Goal: Transaction & Acquisition: Purchase product/service

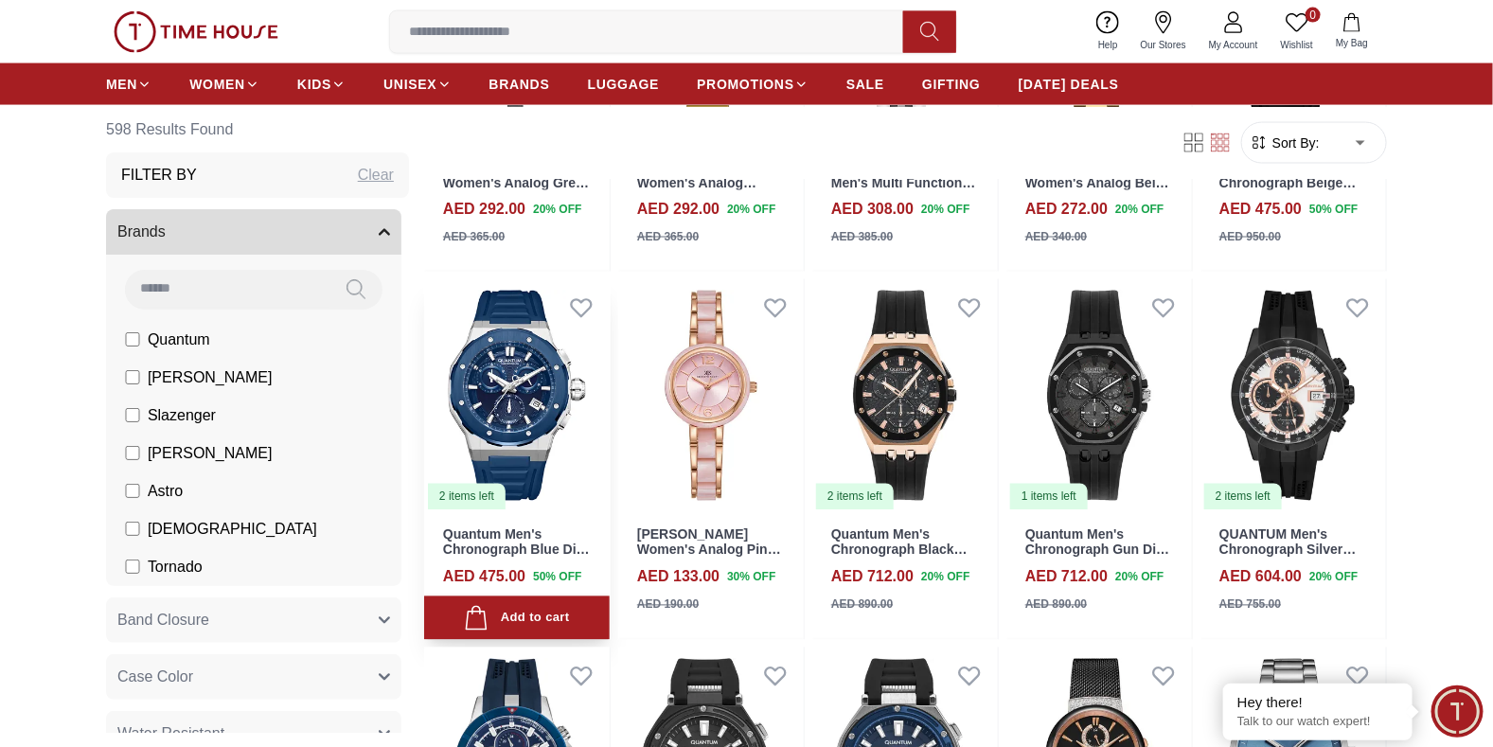
scroll to position [1230, 0]
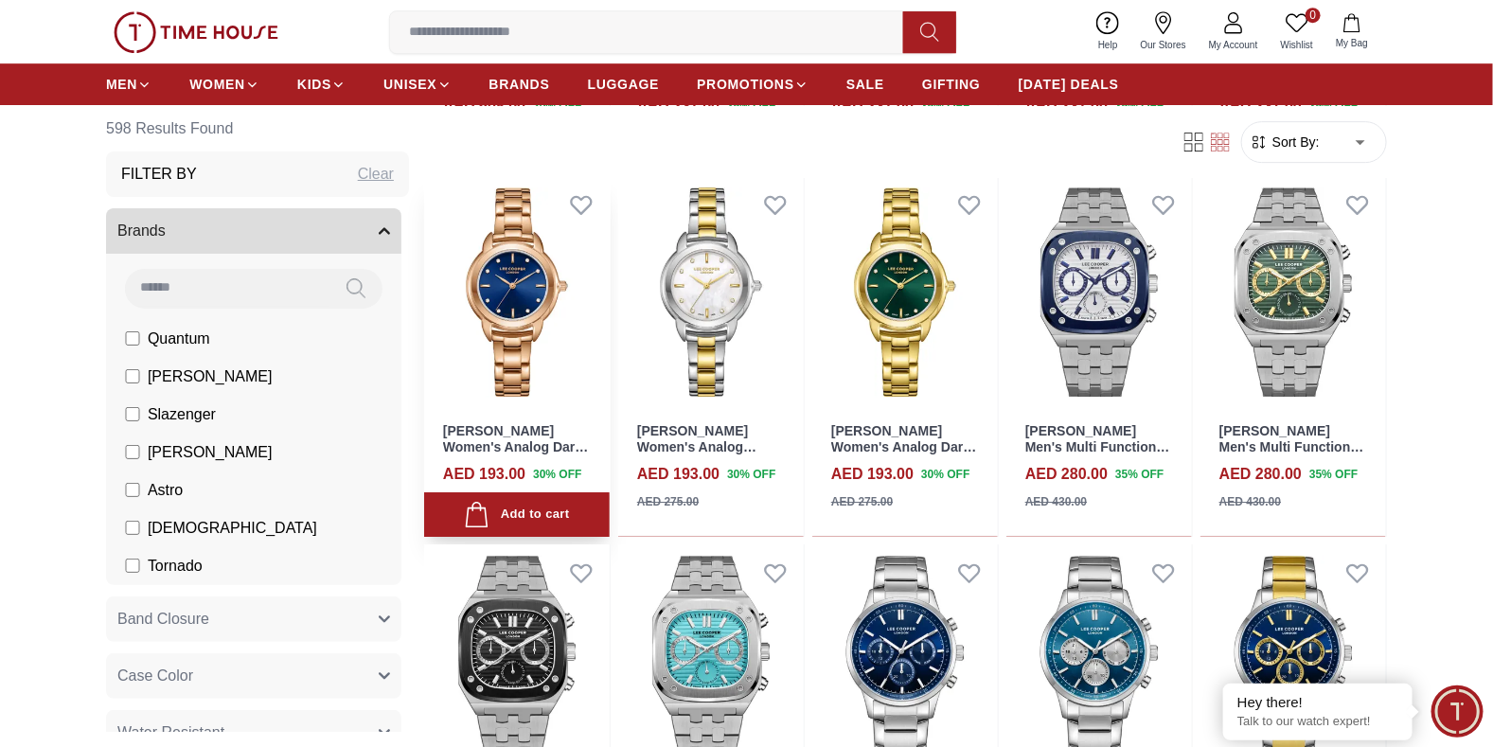
scroll to position [2555, 0]
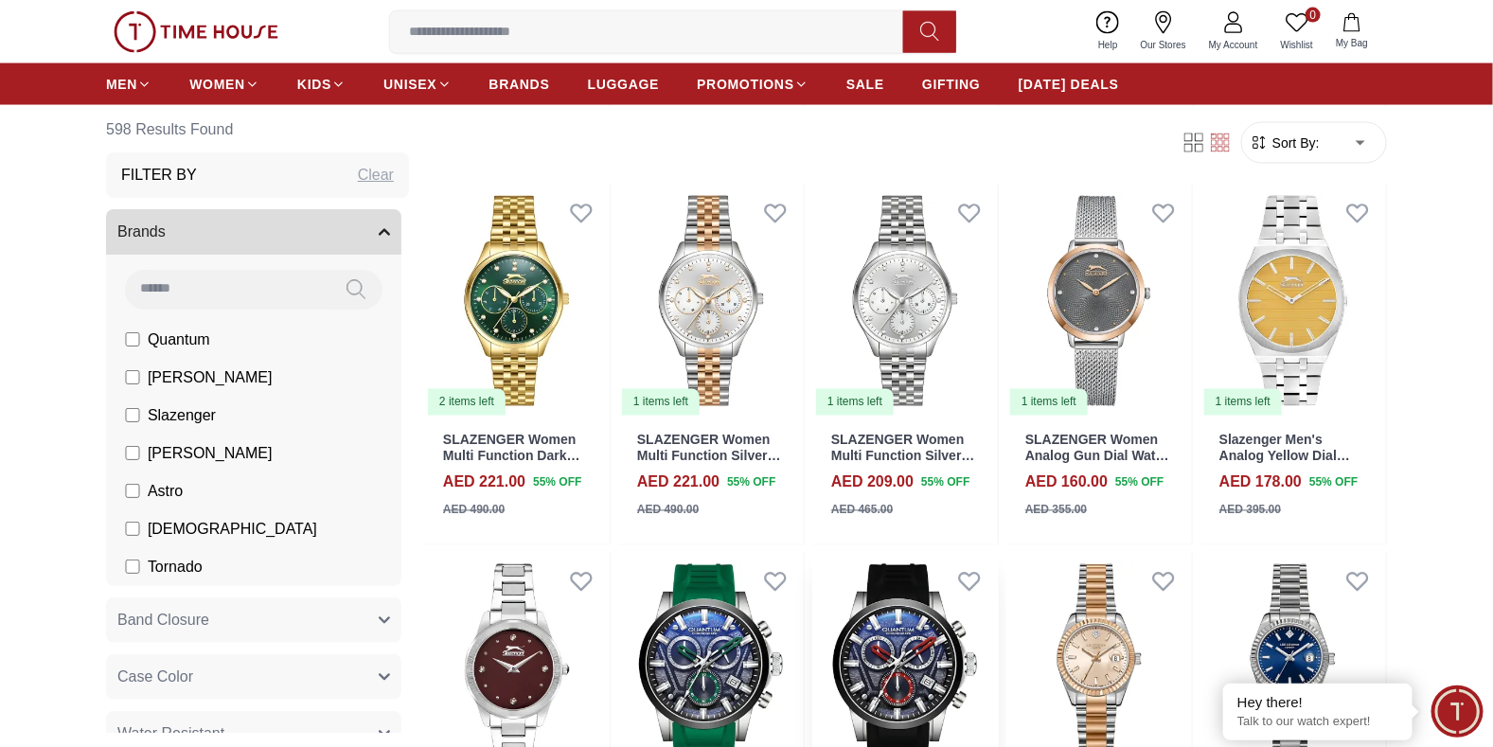
scroll to position [4354, 0]
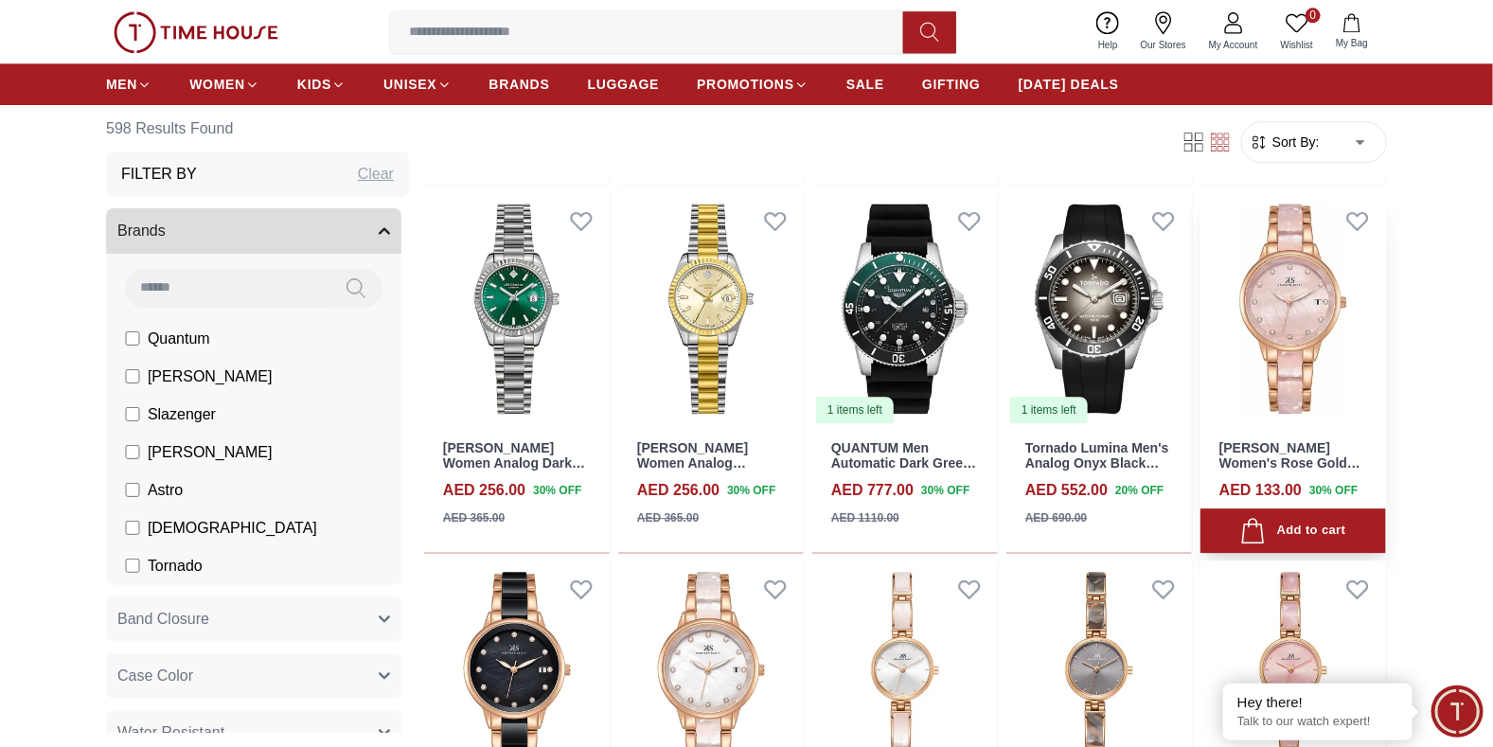
scroll to position [5016, 0]
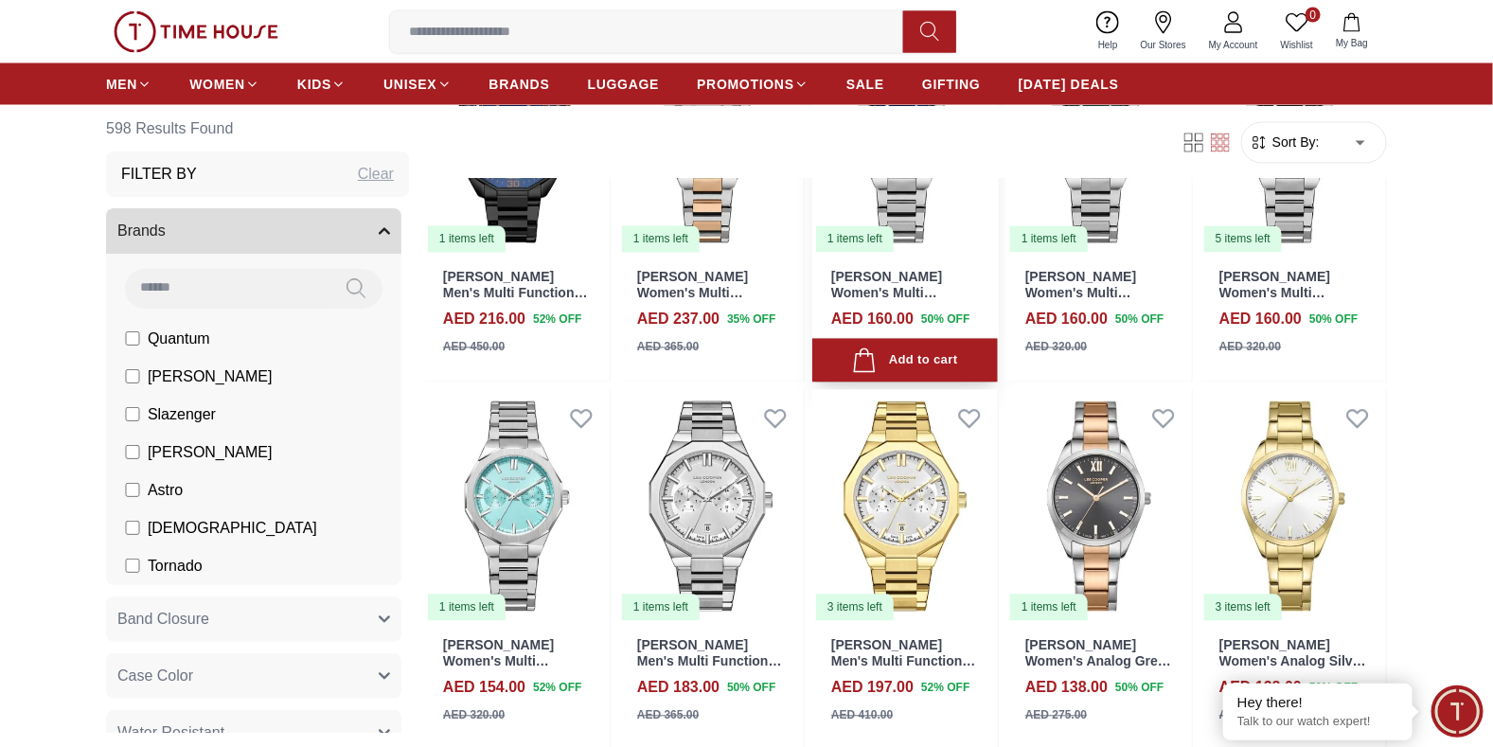
scroll to position [7381, 0]
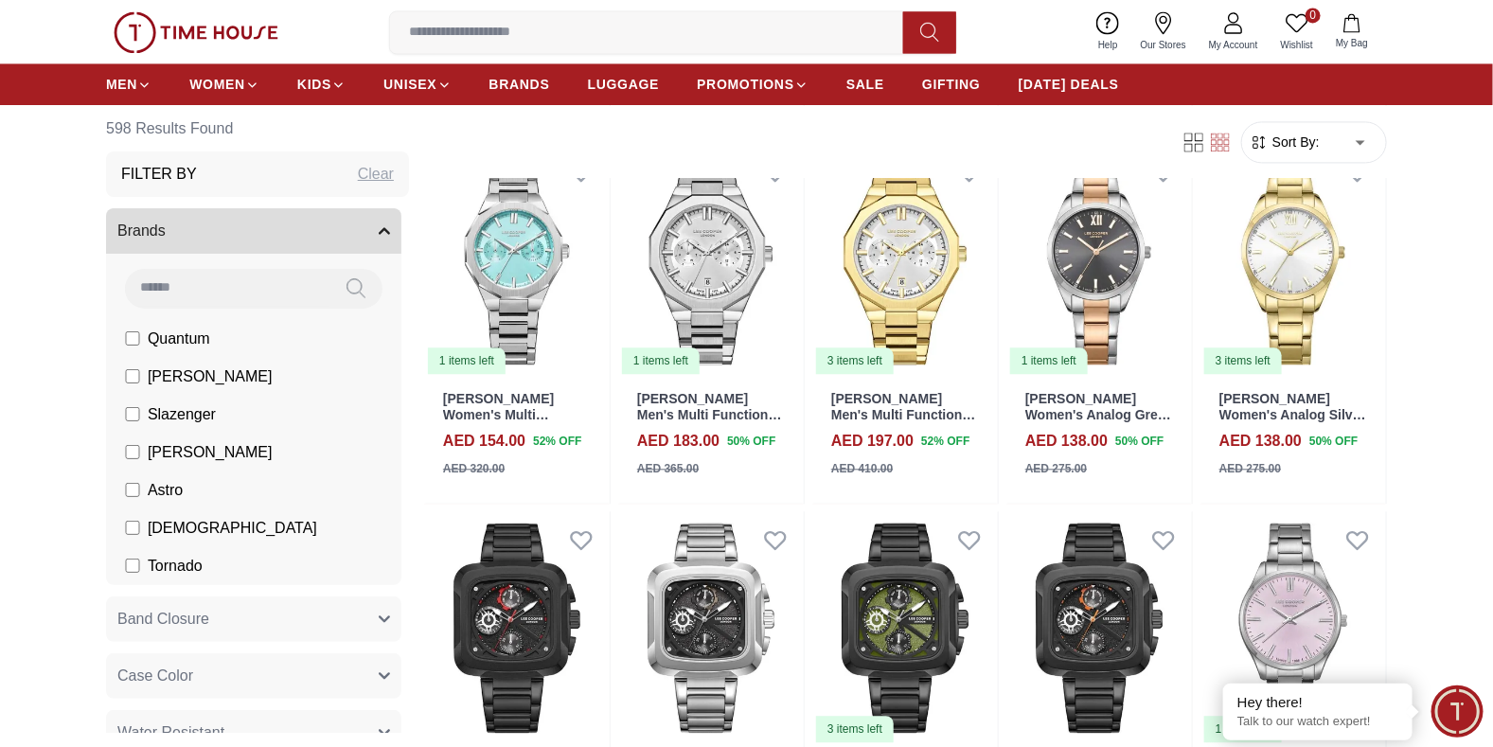
scroll to position [7571, 0]
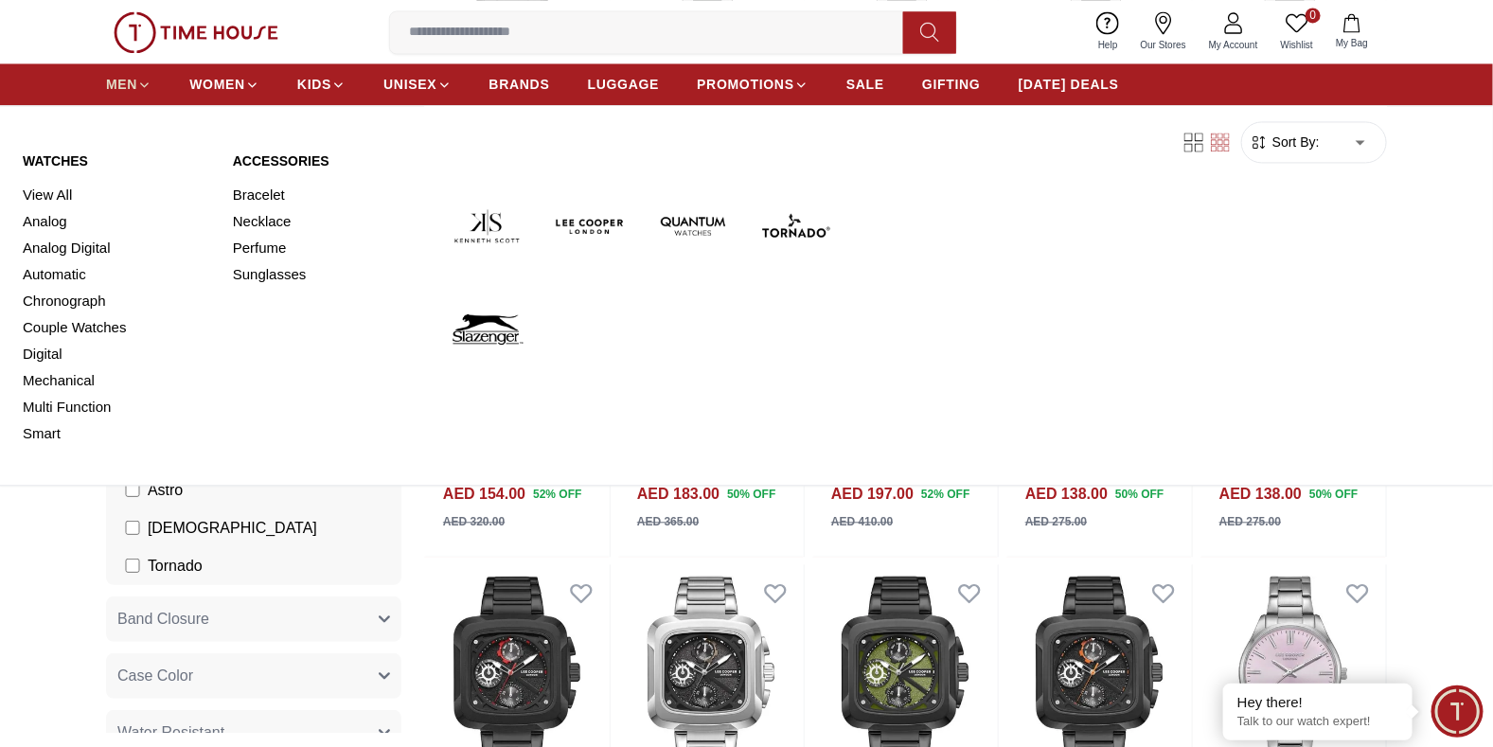
click at [119, 89] on span "MEN" at bounding box center [121, 84] width 31 height 19
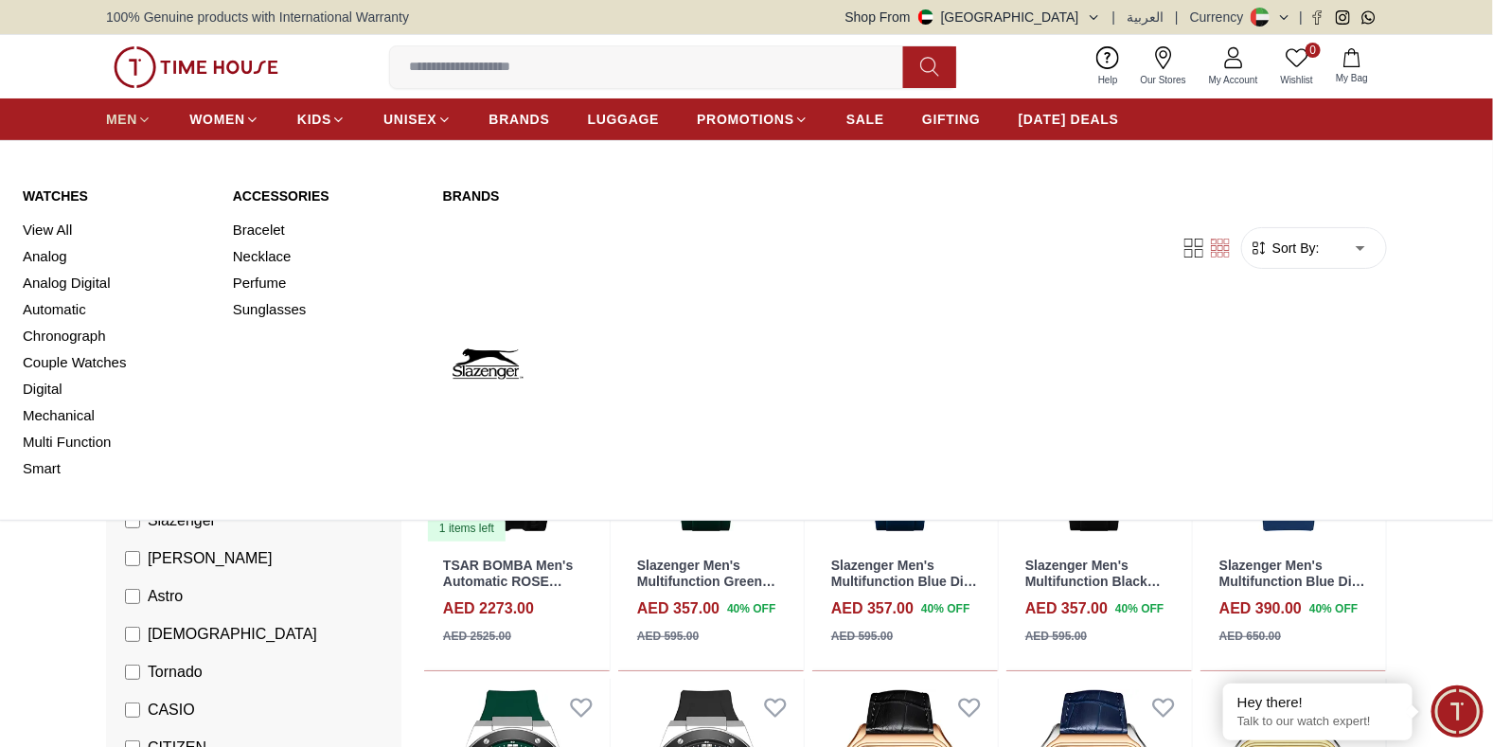
click at [128, 119] on span "MEN" at bounding box center [121, 119] width 31 height 19
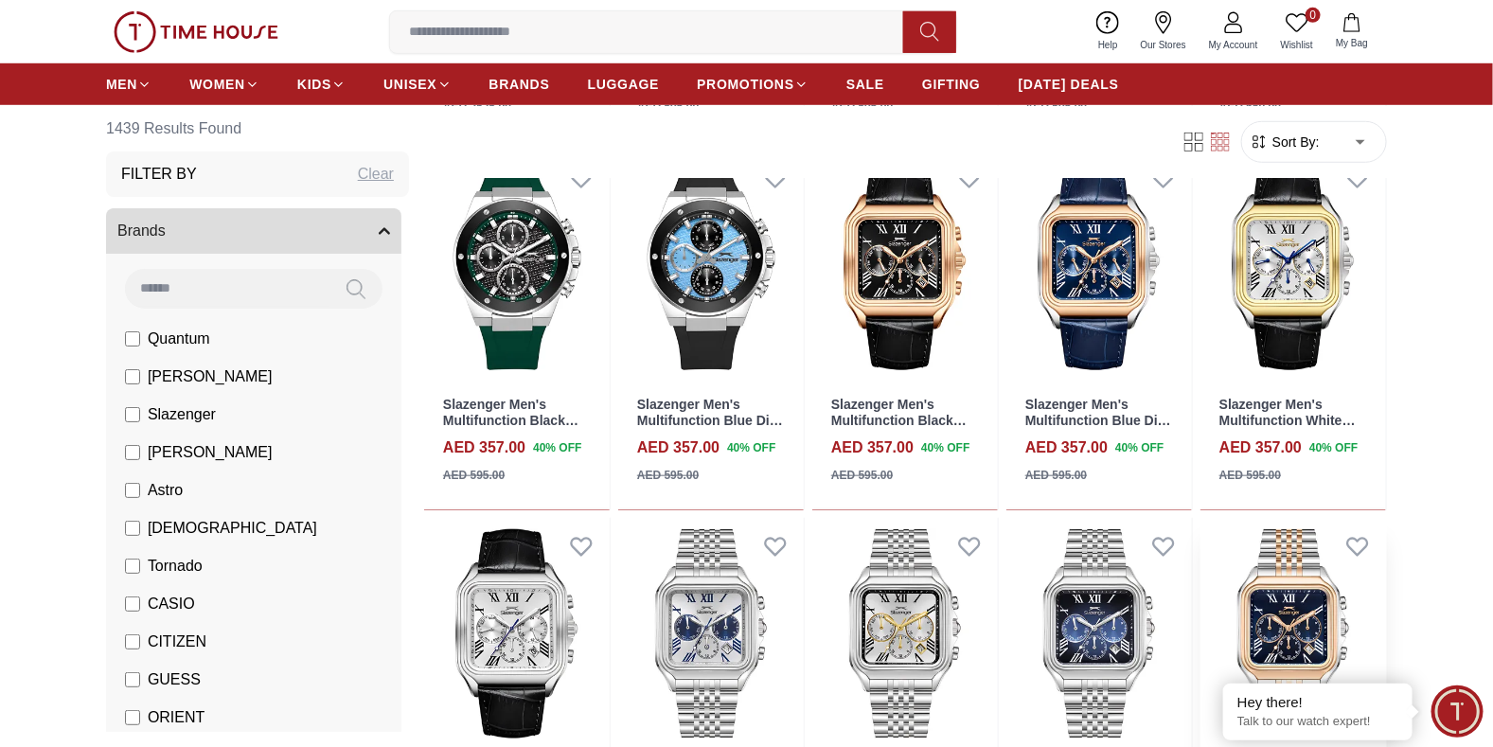
scroll to position [756, 0]
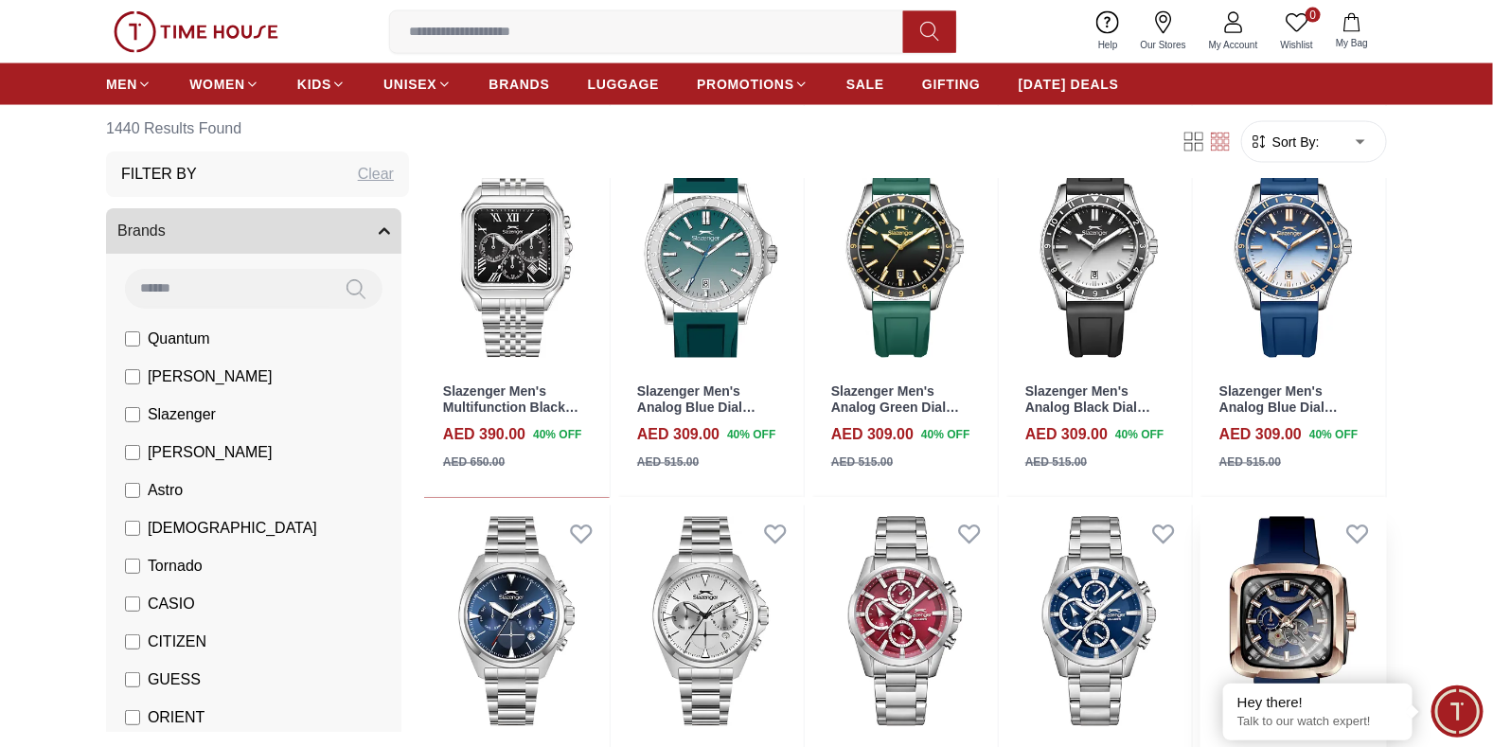
scroll to position [1420, 0]
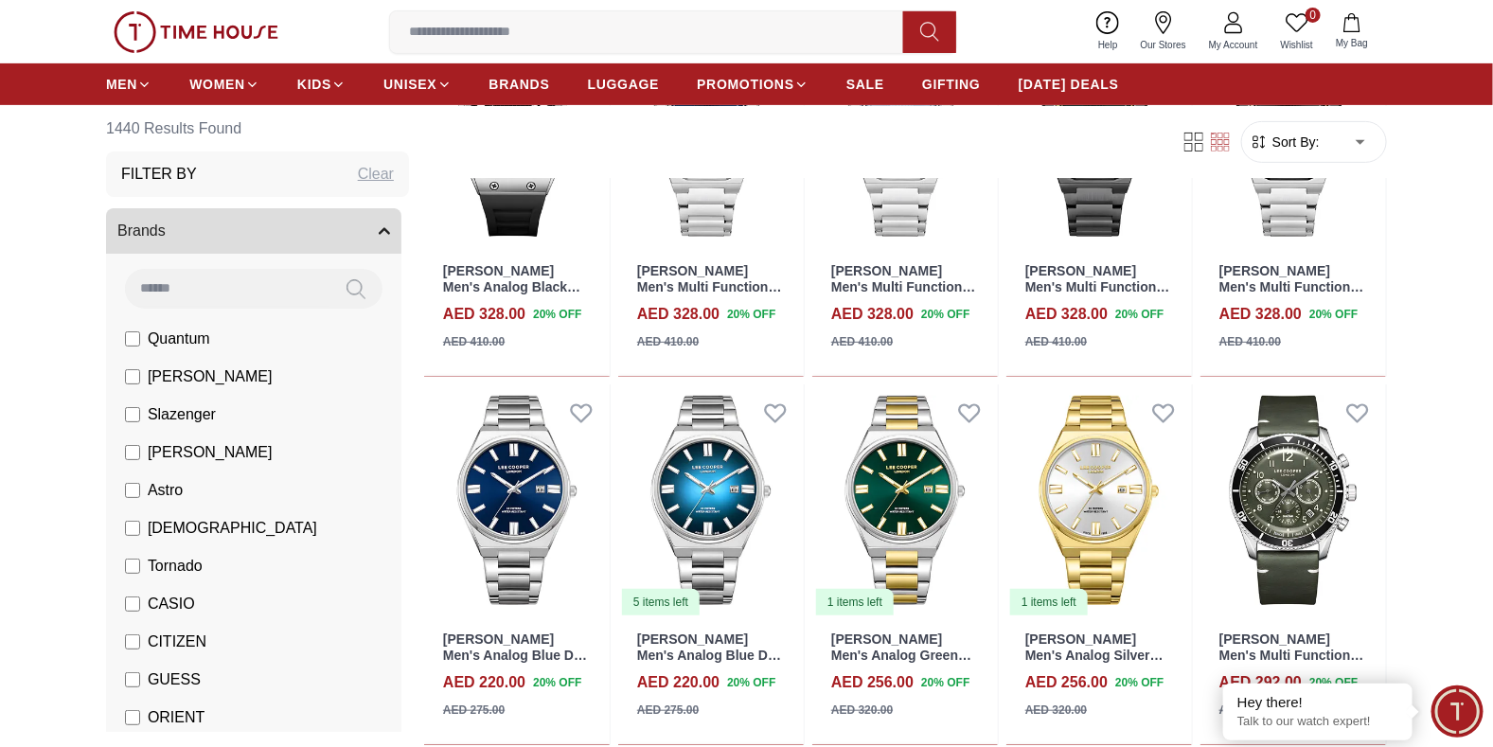
scroll to position [3501, 0]
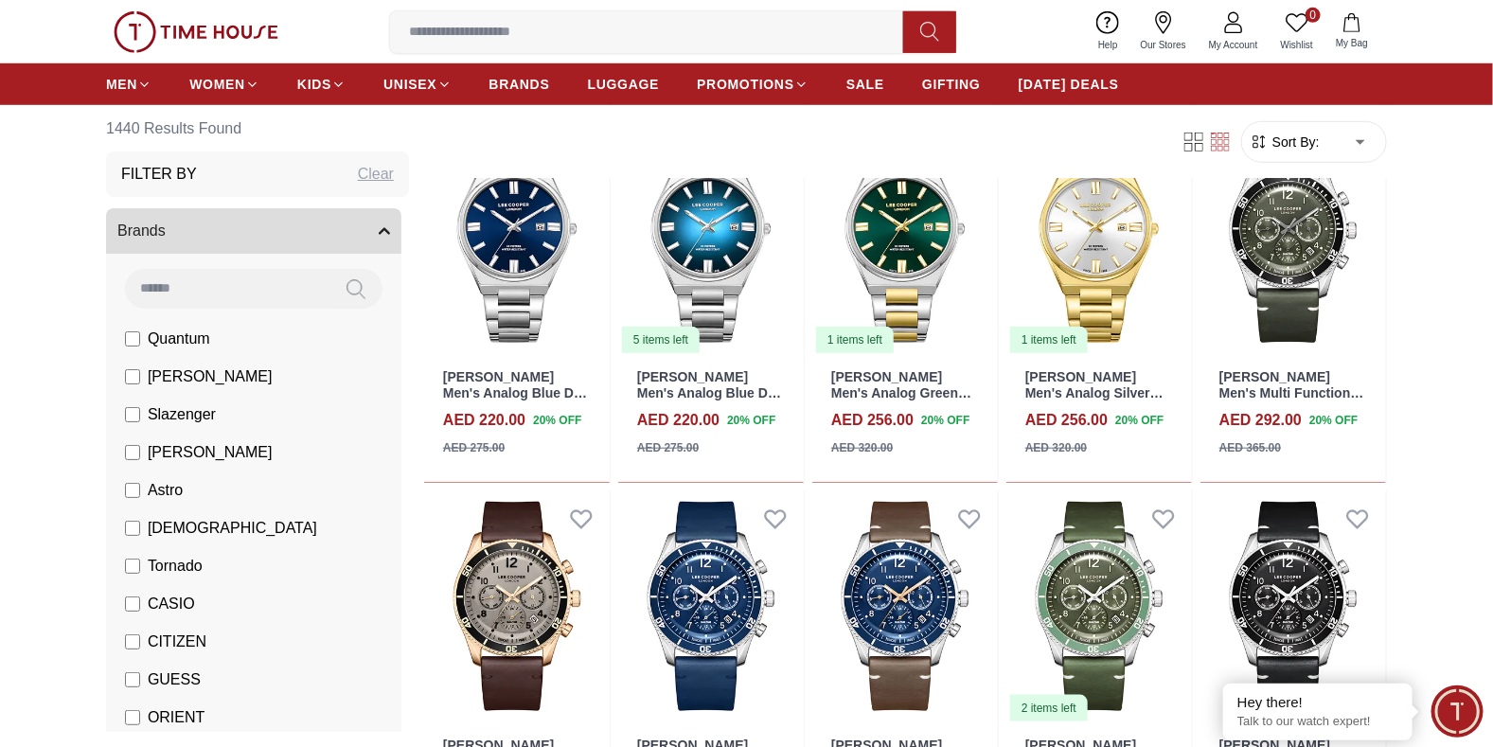
click at [143, 563] on label "Tornado" at bounding box center [164, 566] width 78 height 23
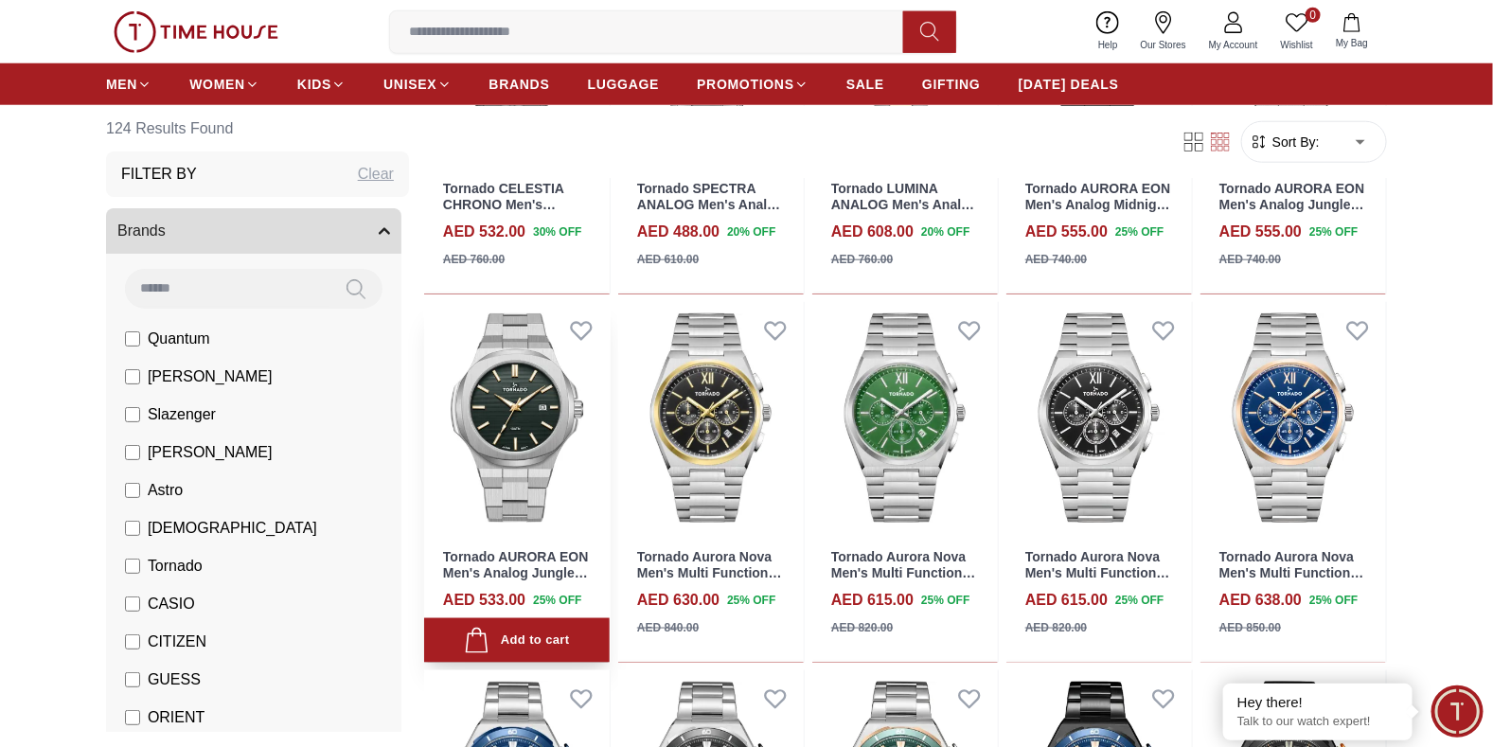
scroll to position [756, 0]
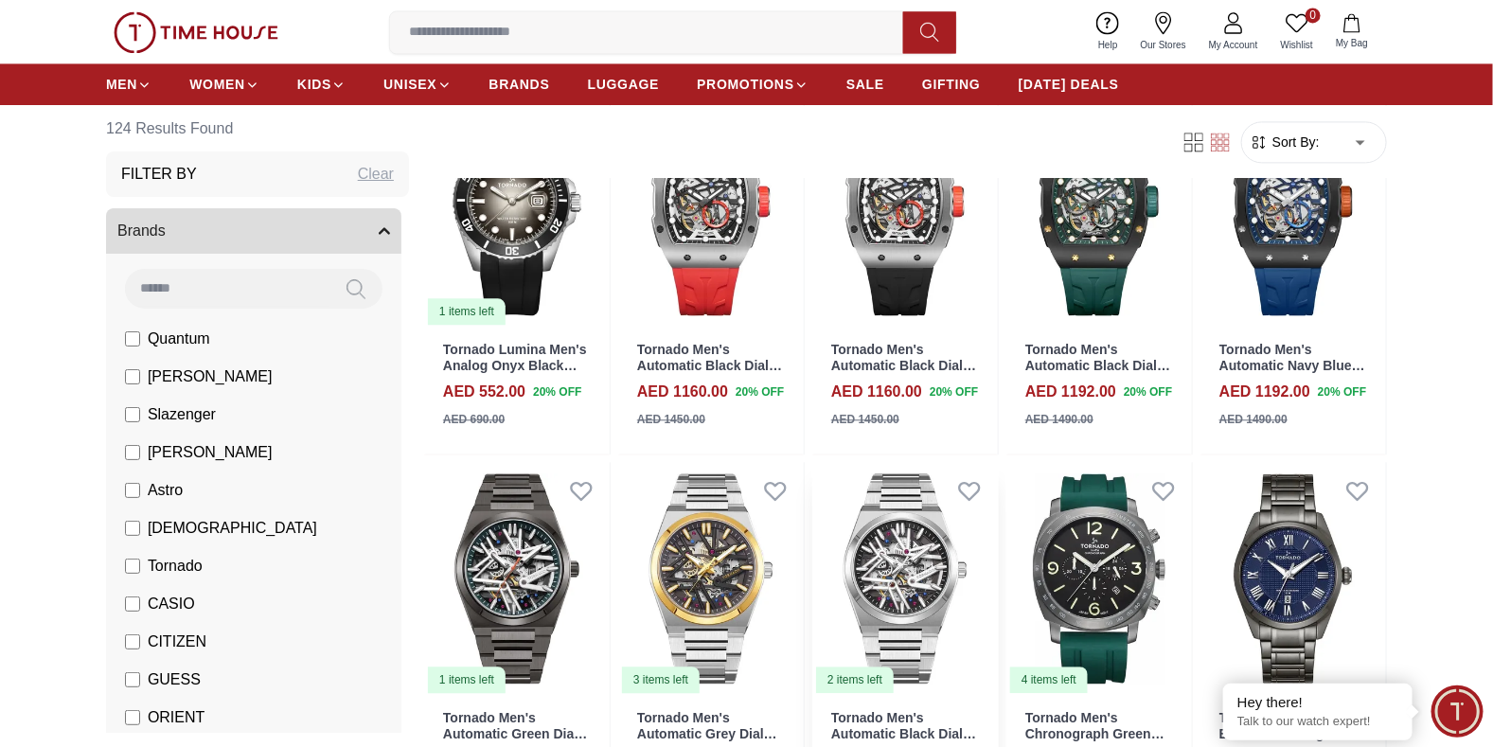
scroll to position [1797, 0]
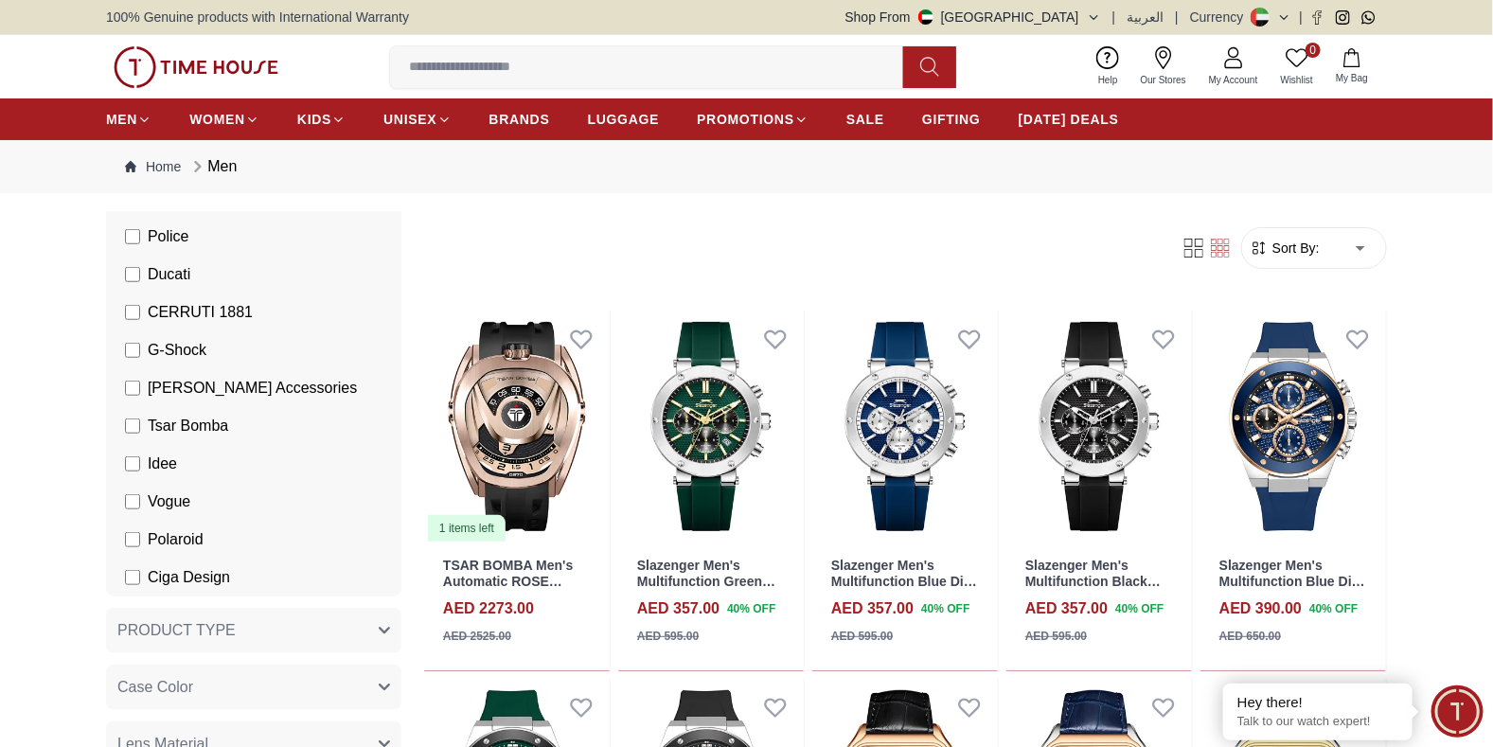
scroll to position [568, 0]
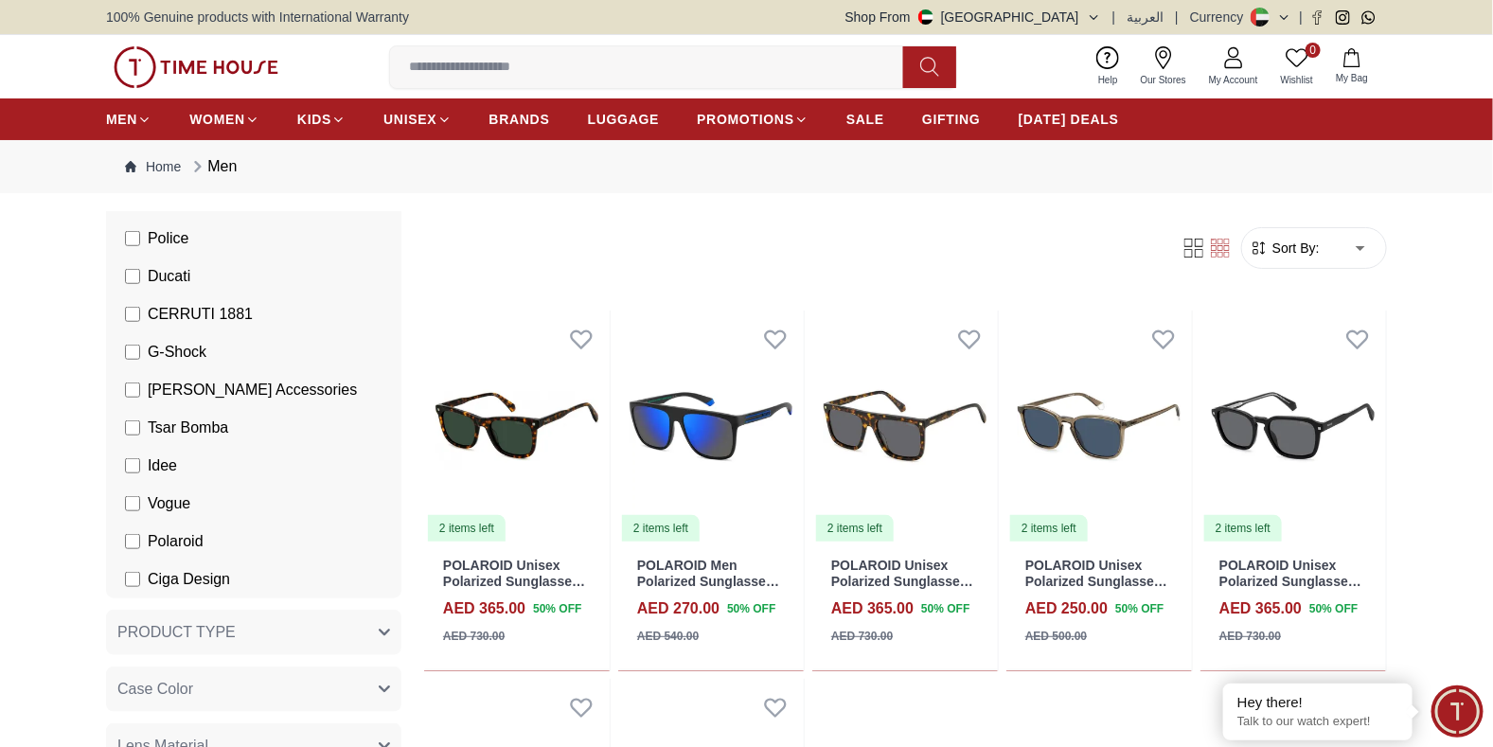
scroll to position [568, 0]
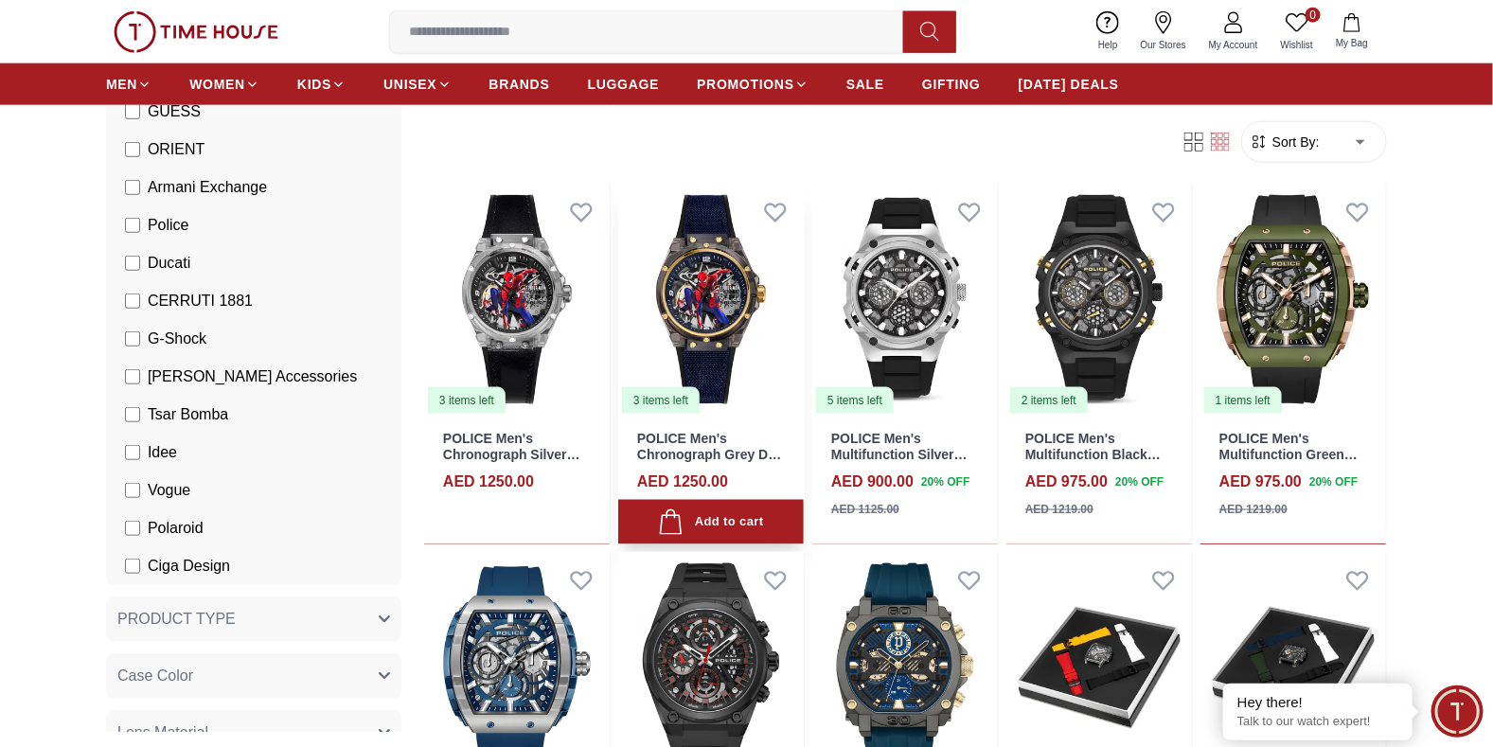
scroll to position [946, 0]
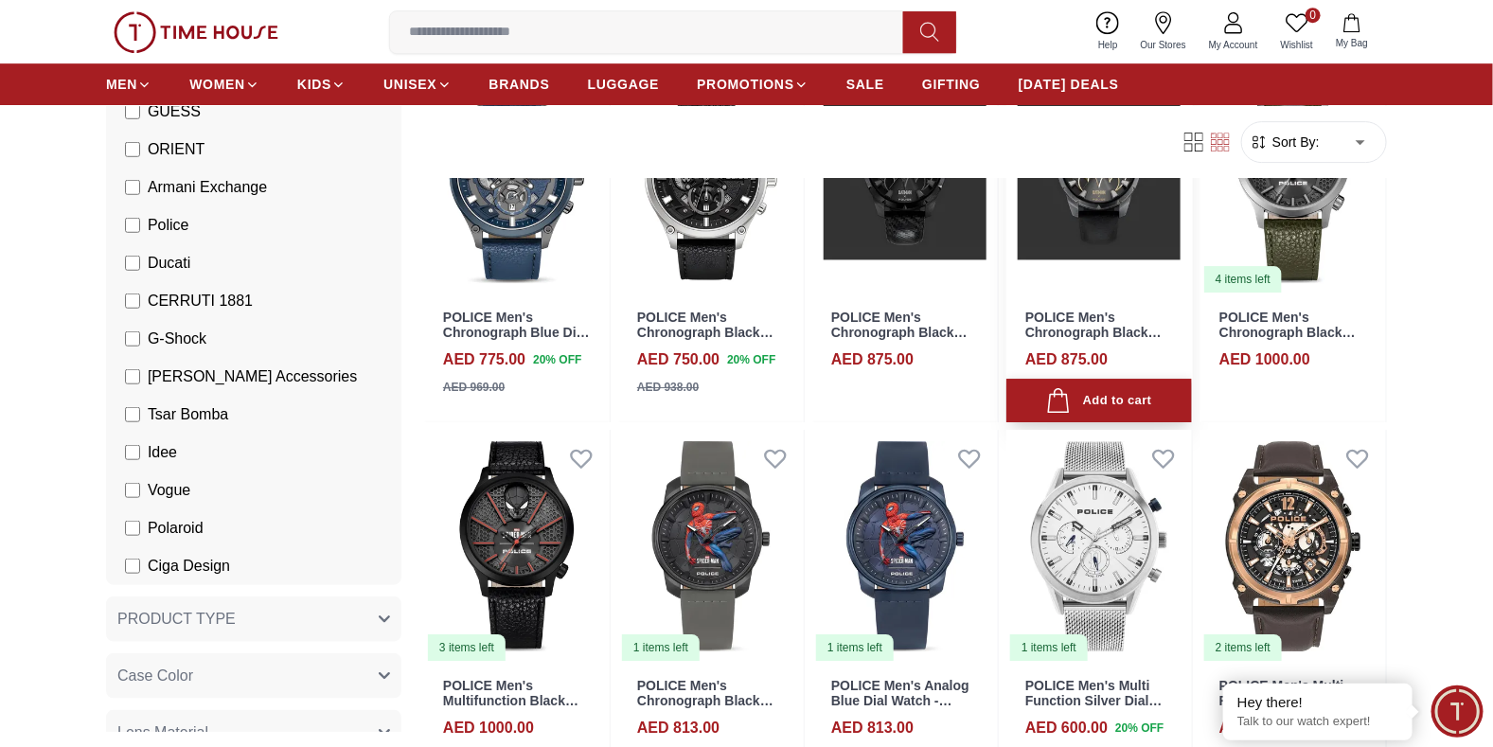
scroll to position [2461, 0]
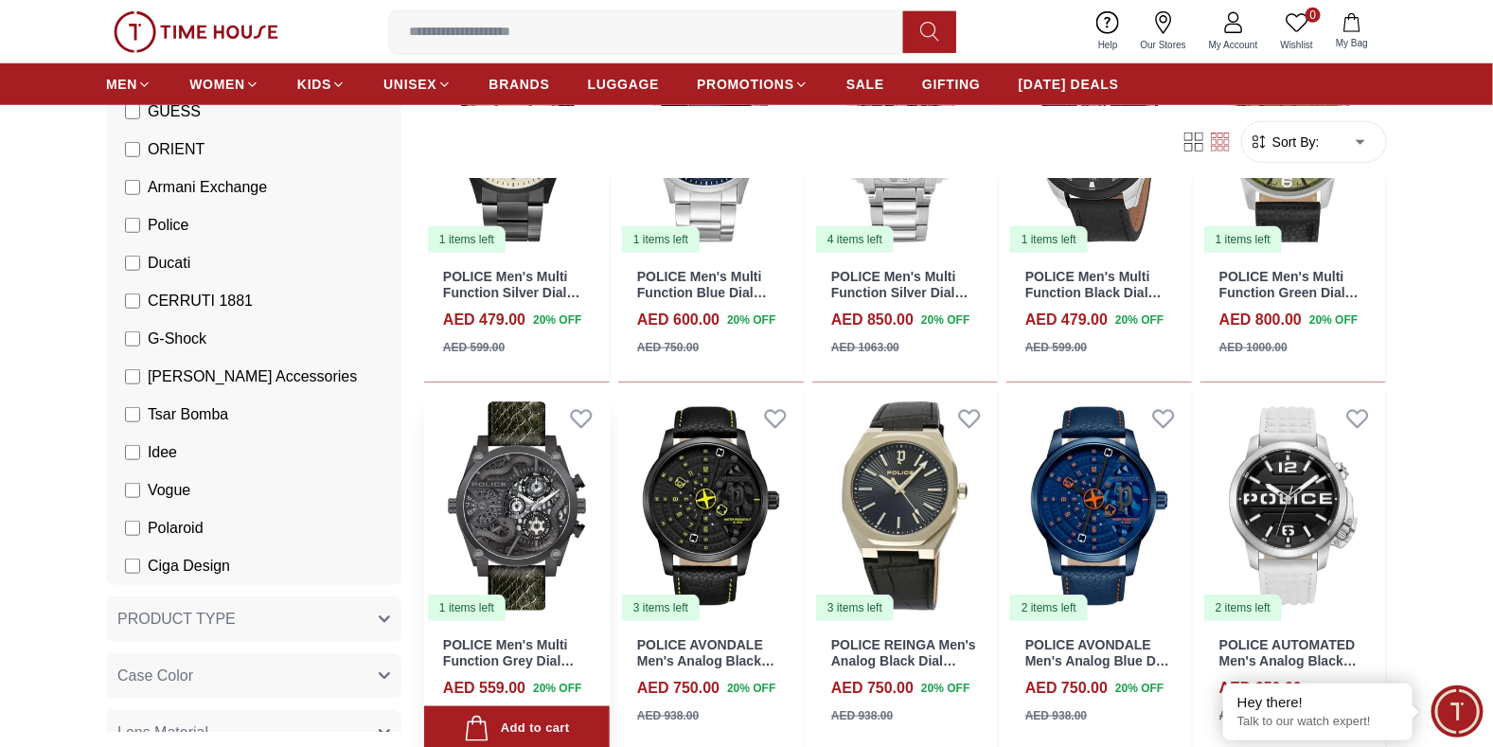
scroll to position [3881, 0]
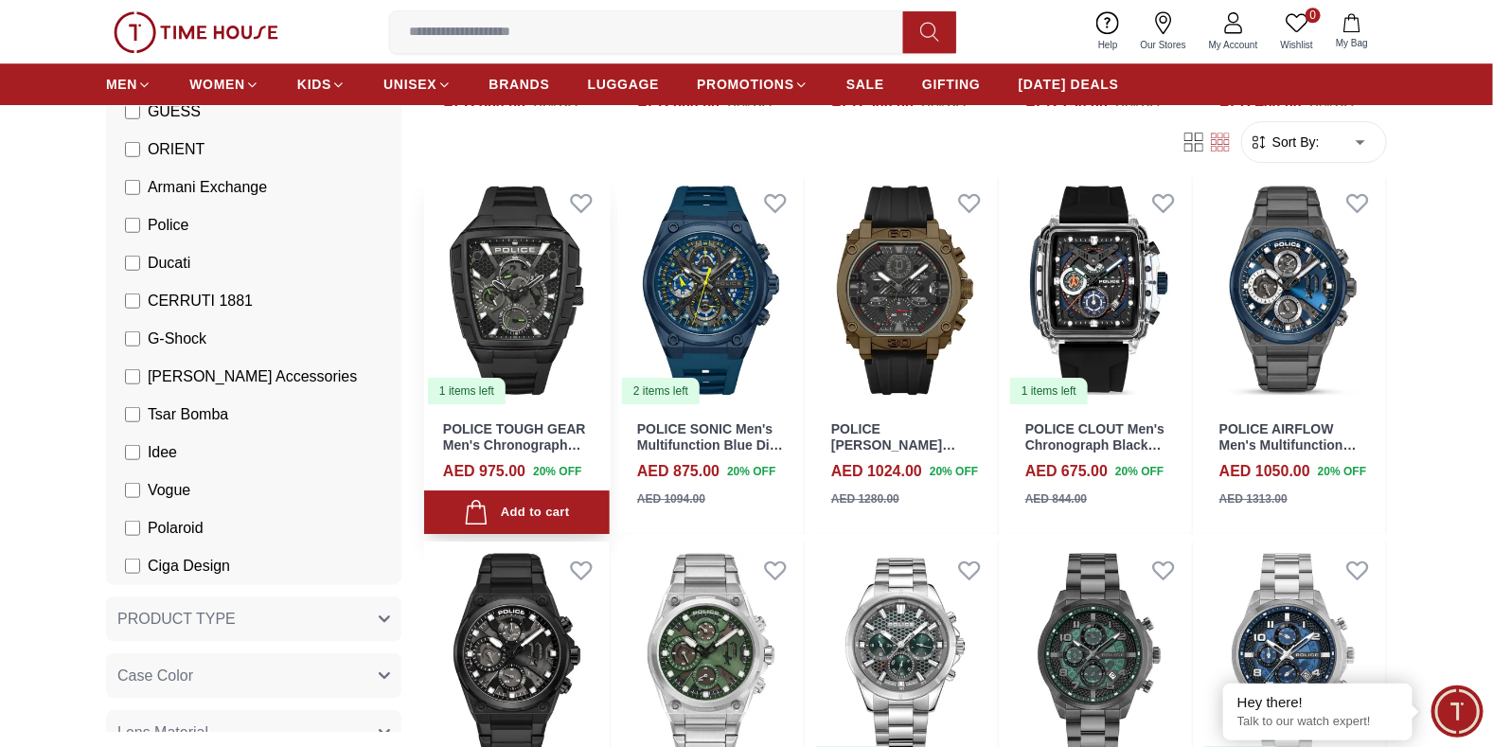
scroll to position [5300, 0]
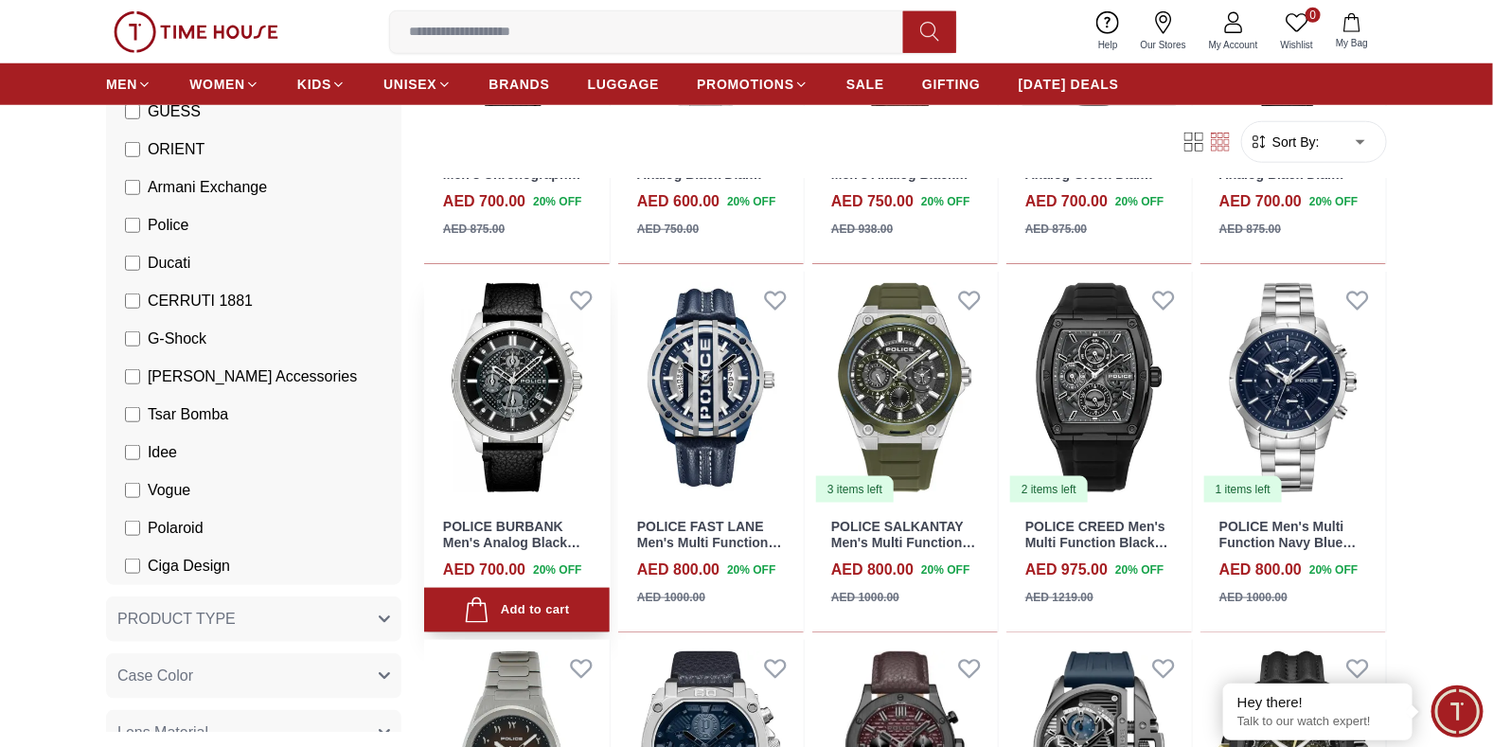
scroll to position [6719, 0]
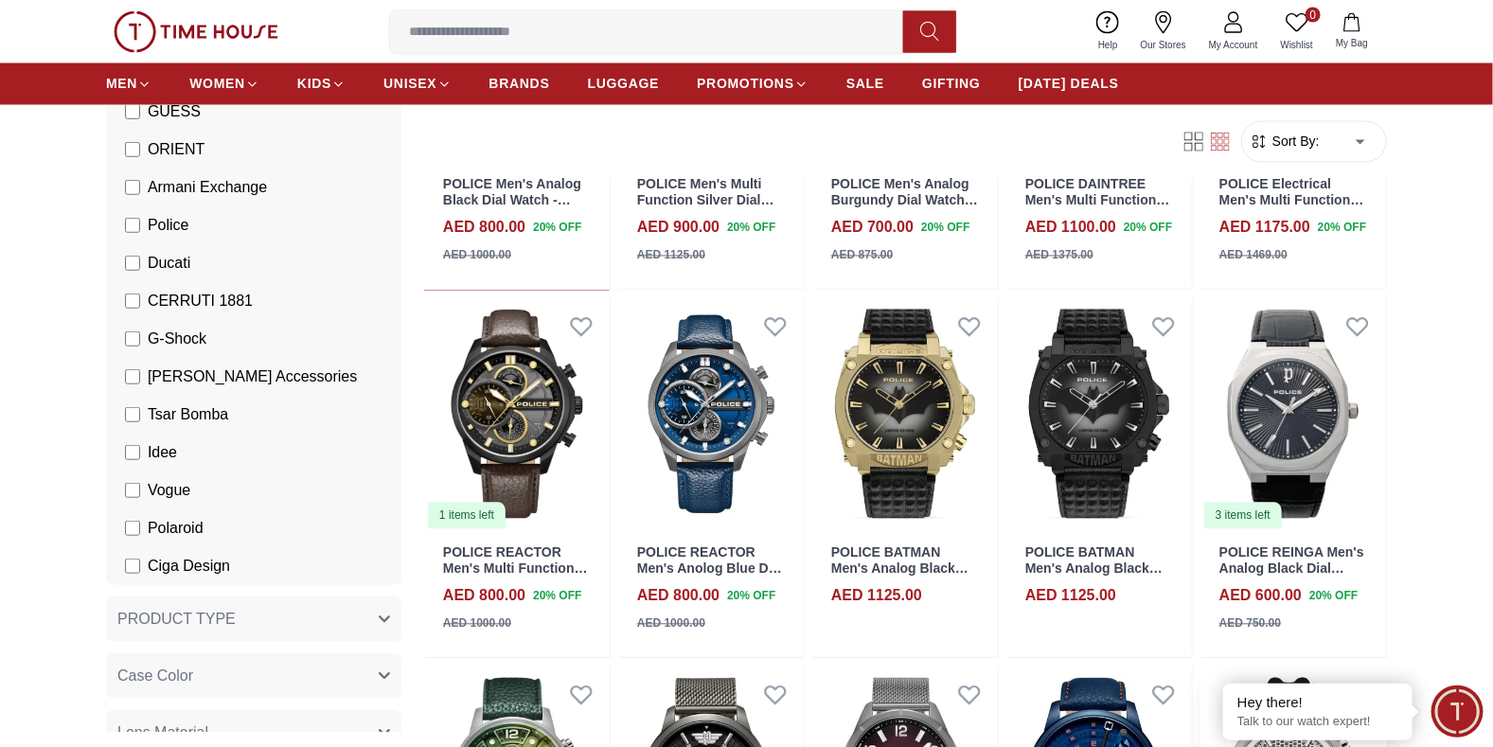
scroll to position [7665, 0]
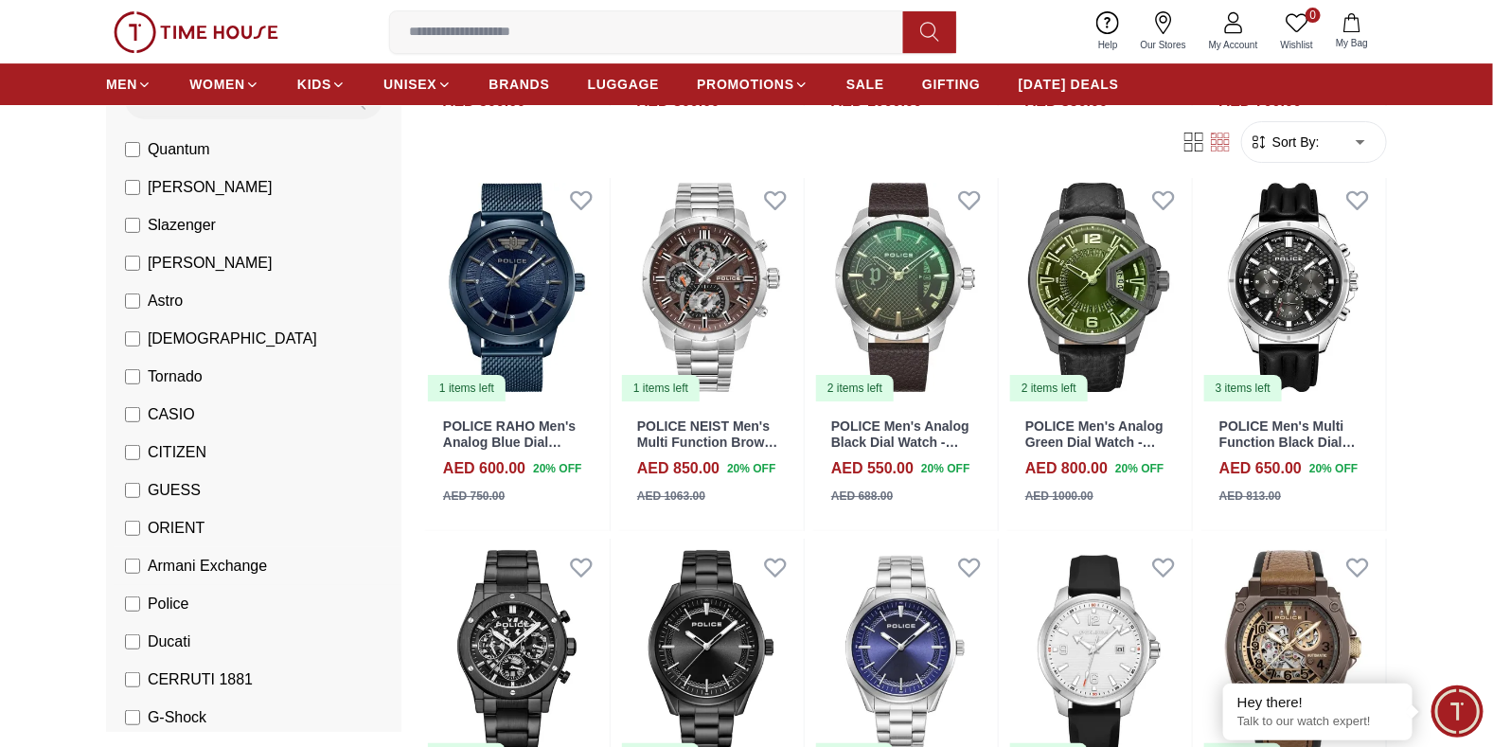
scroll to position [188, 0]
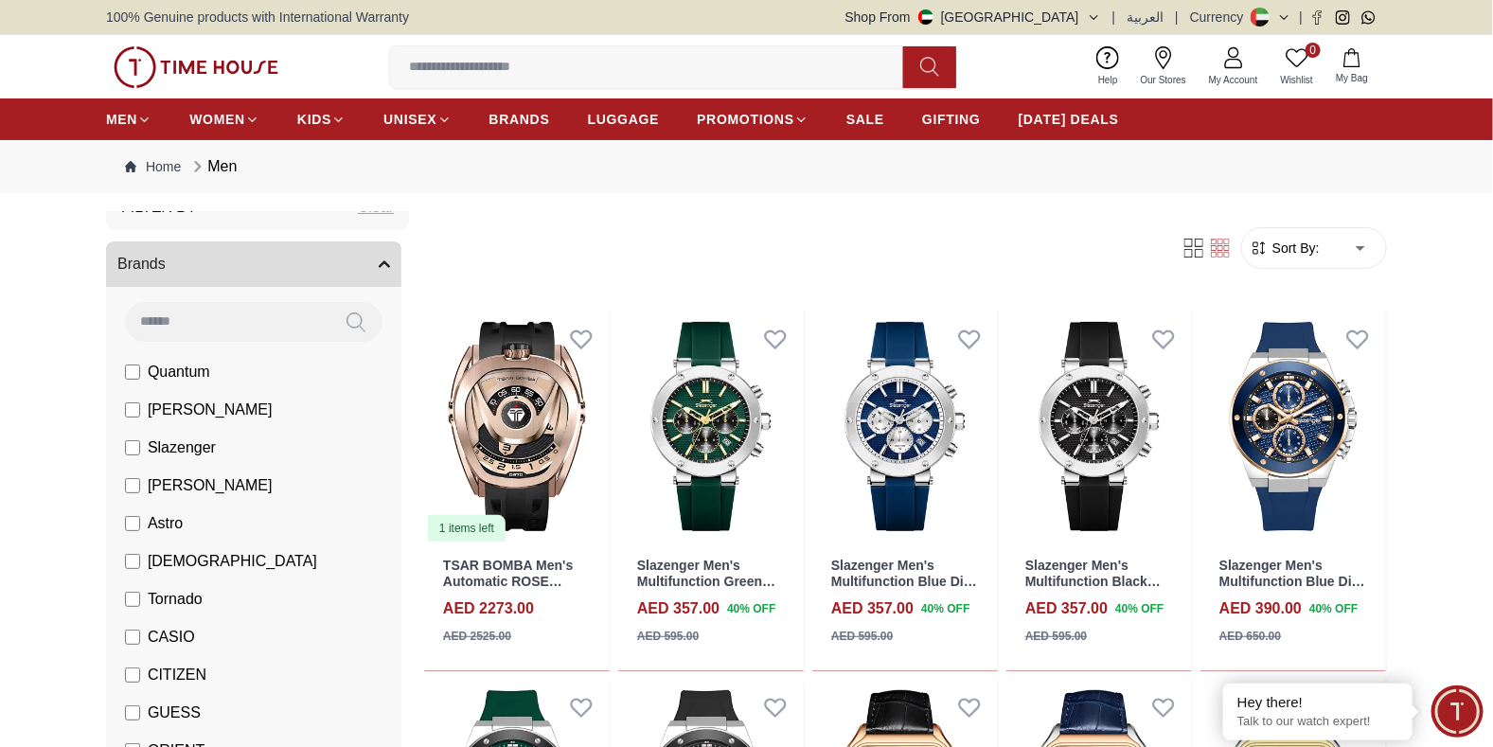
scroll to position [94, 0]
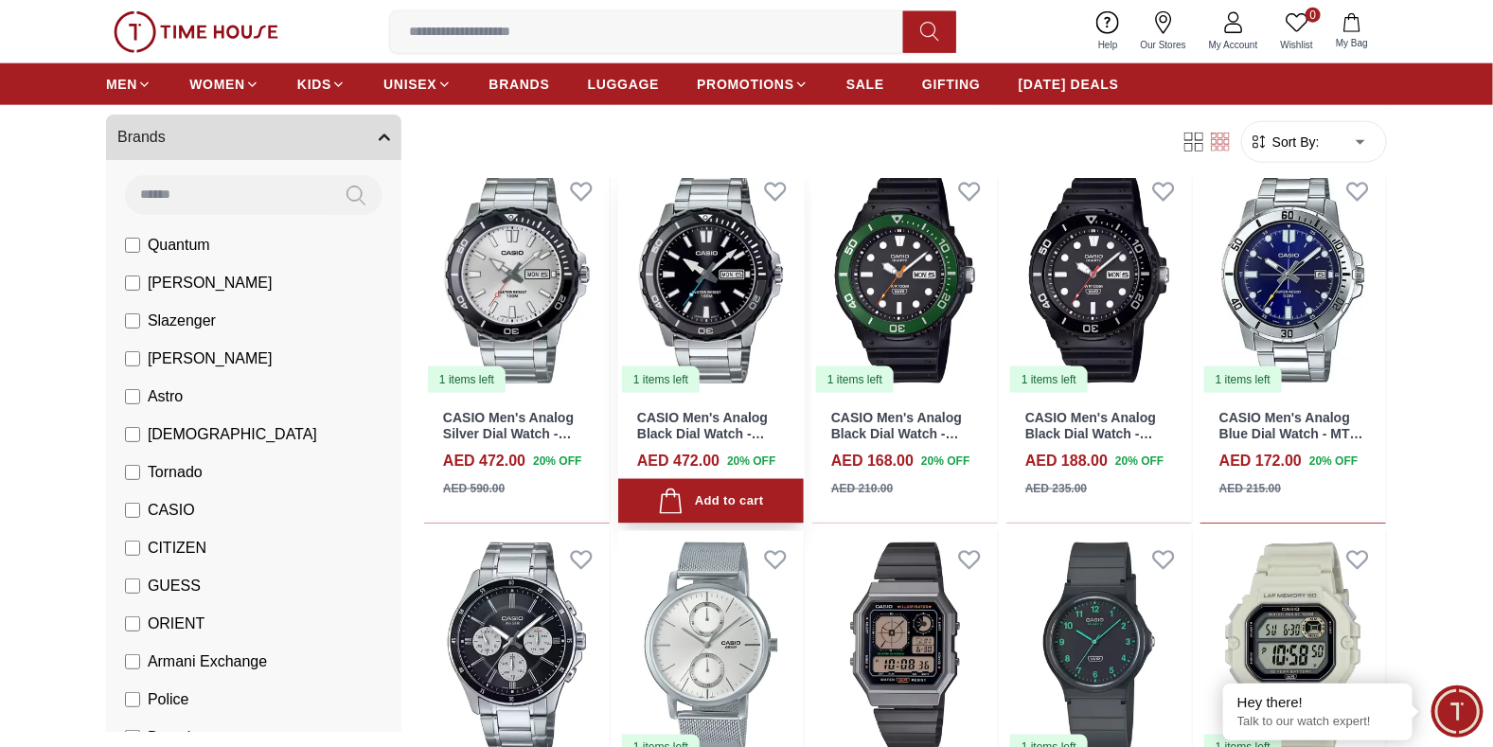
scroll to position [851, 0]
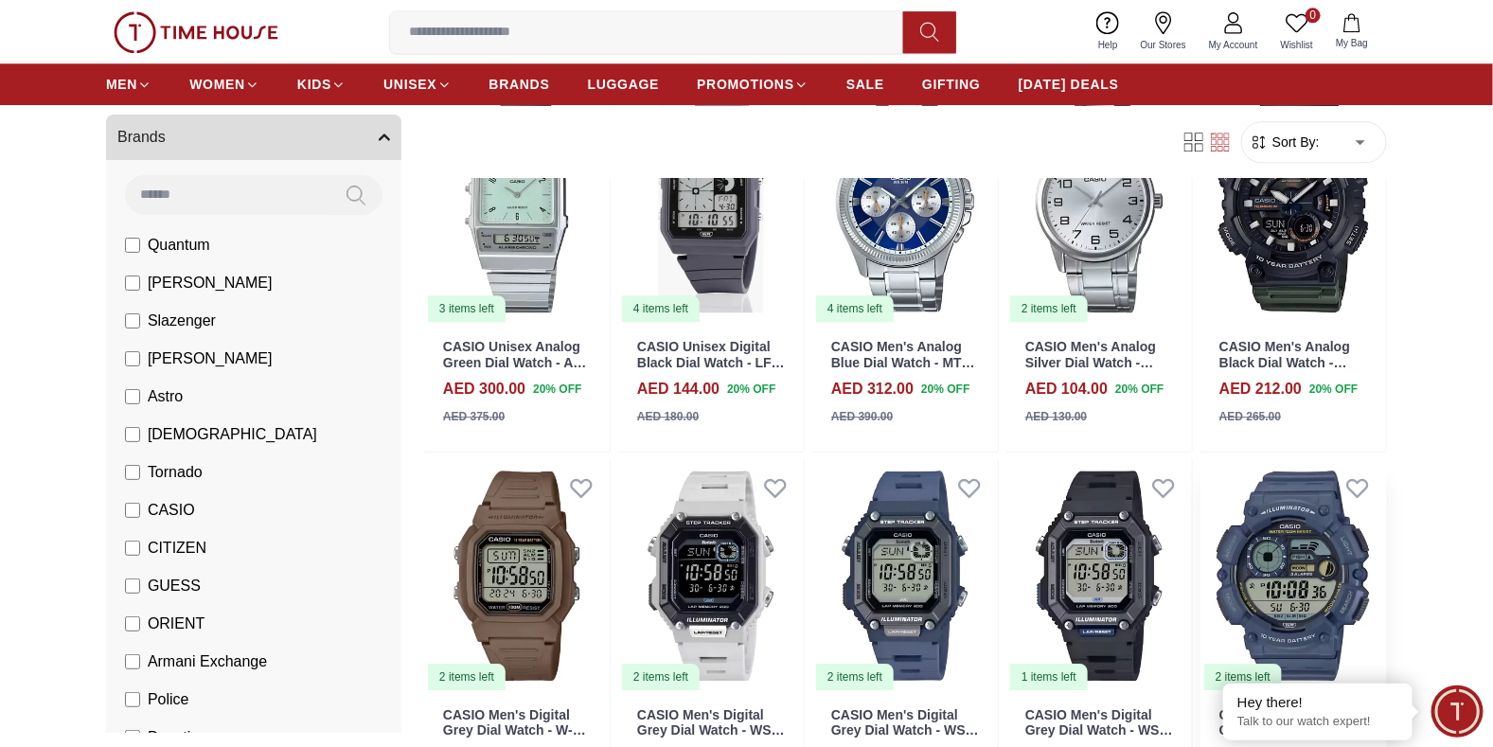
scroll to position [2272, 0]
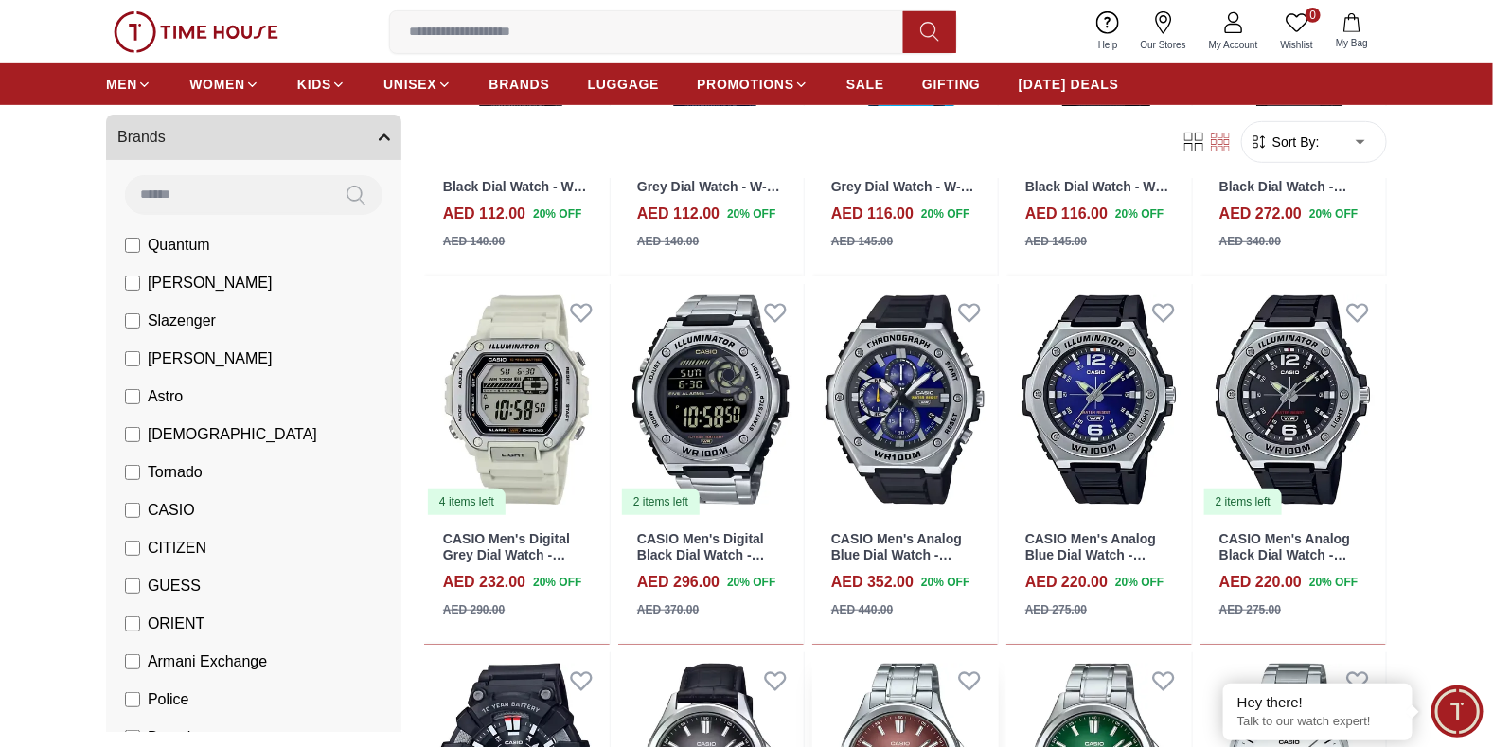
scroll to position [3785, 0]
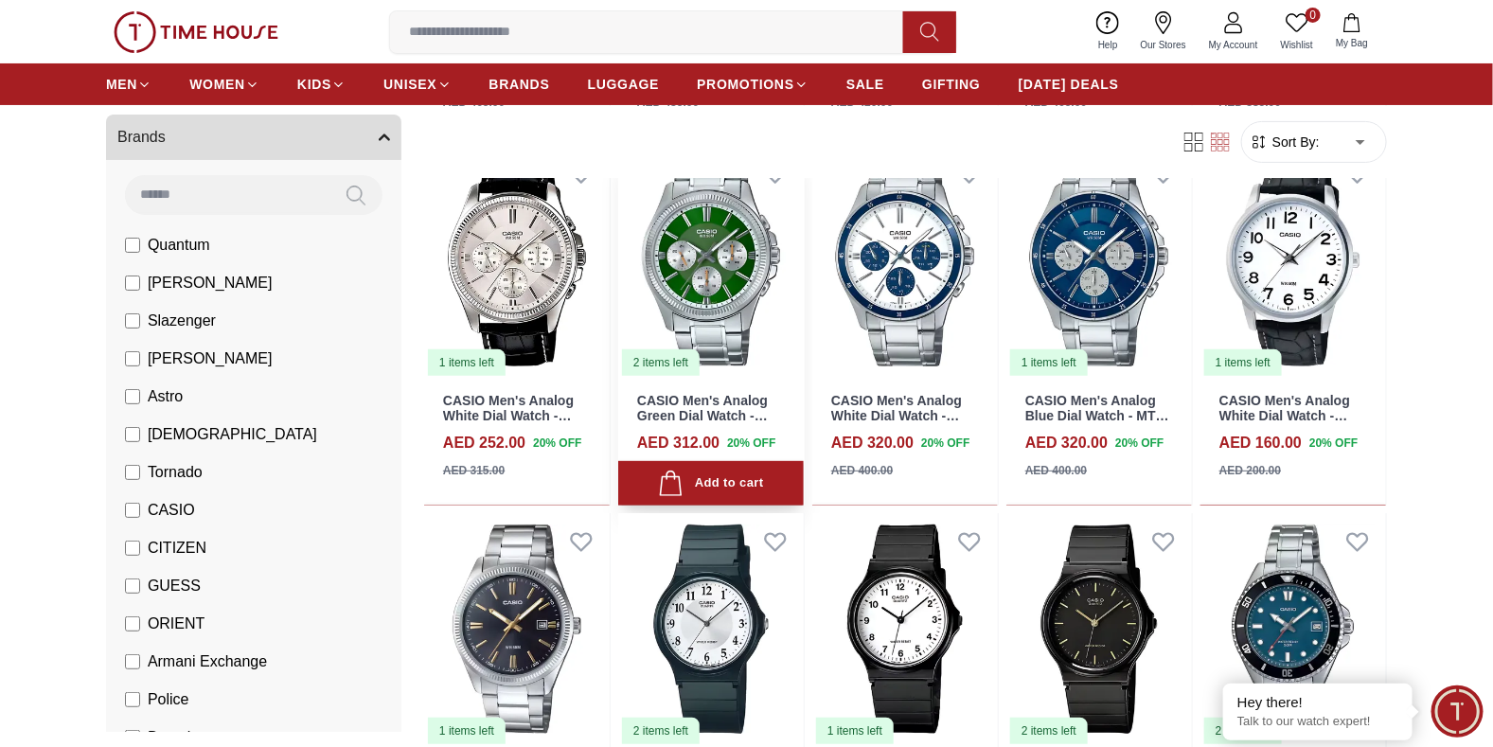
scroll to position [6126, 0]
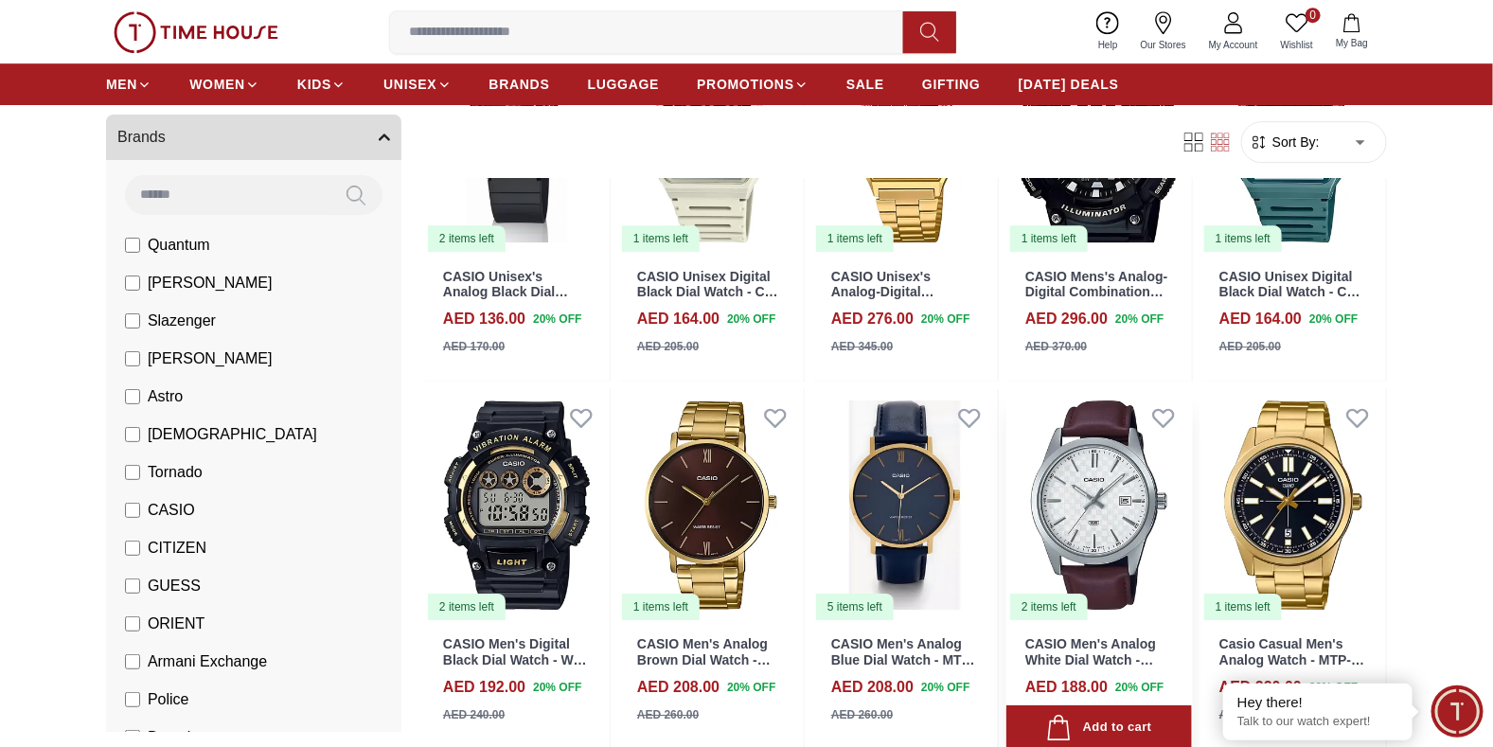
scroll to position [11711, 0]
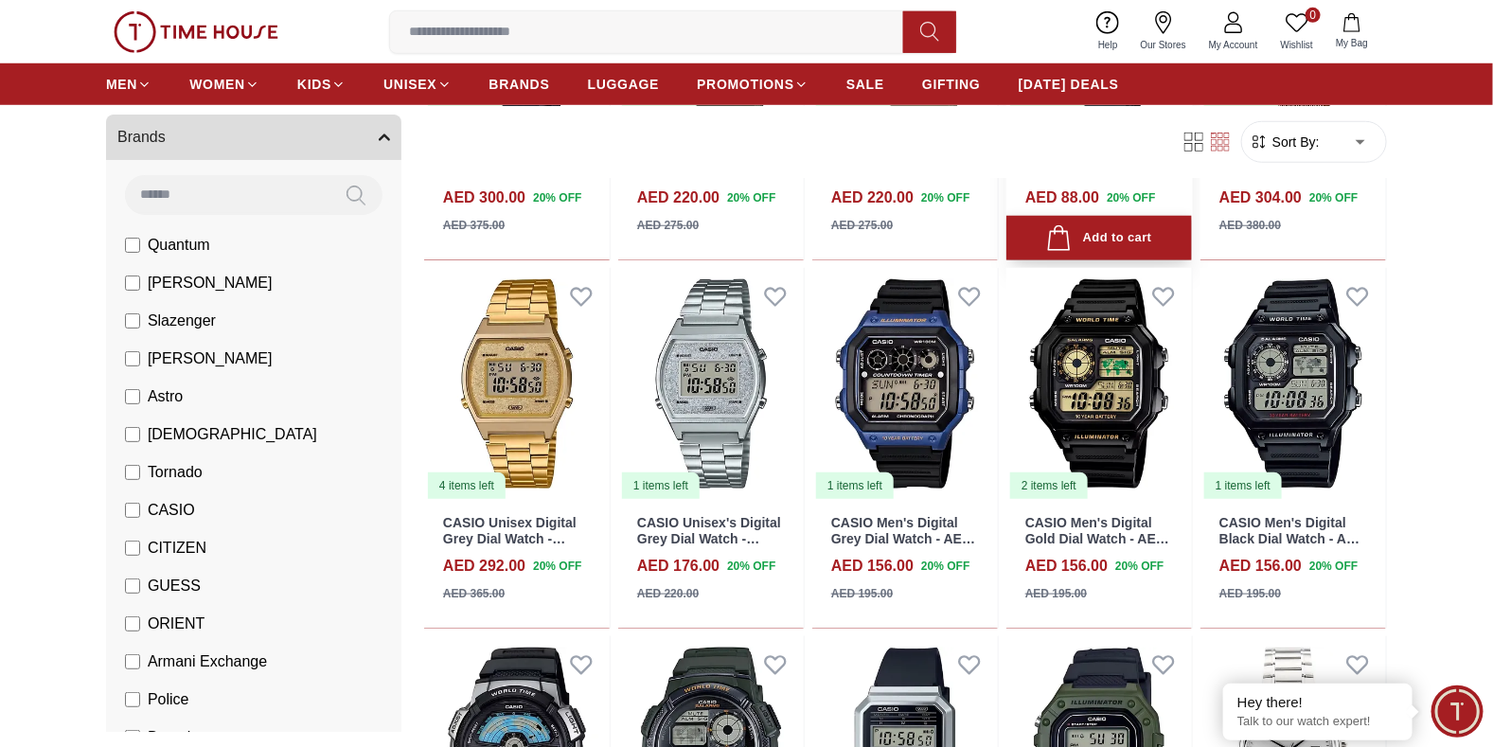
scroll to position [12562, 0]
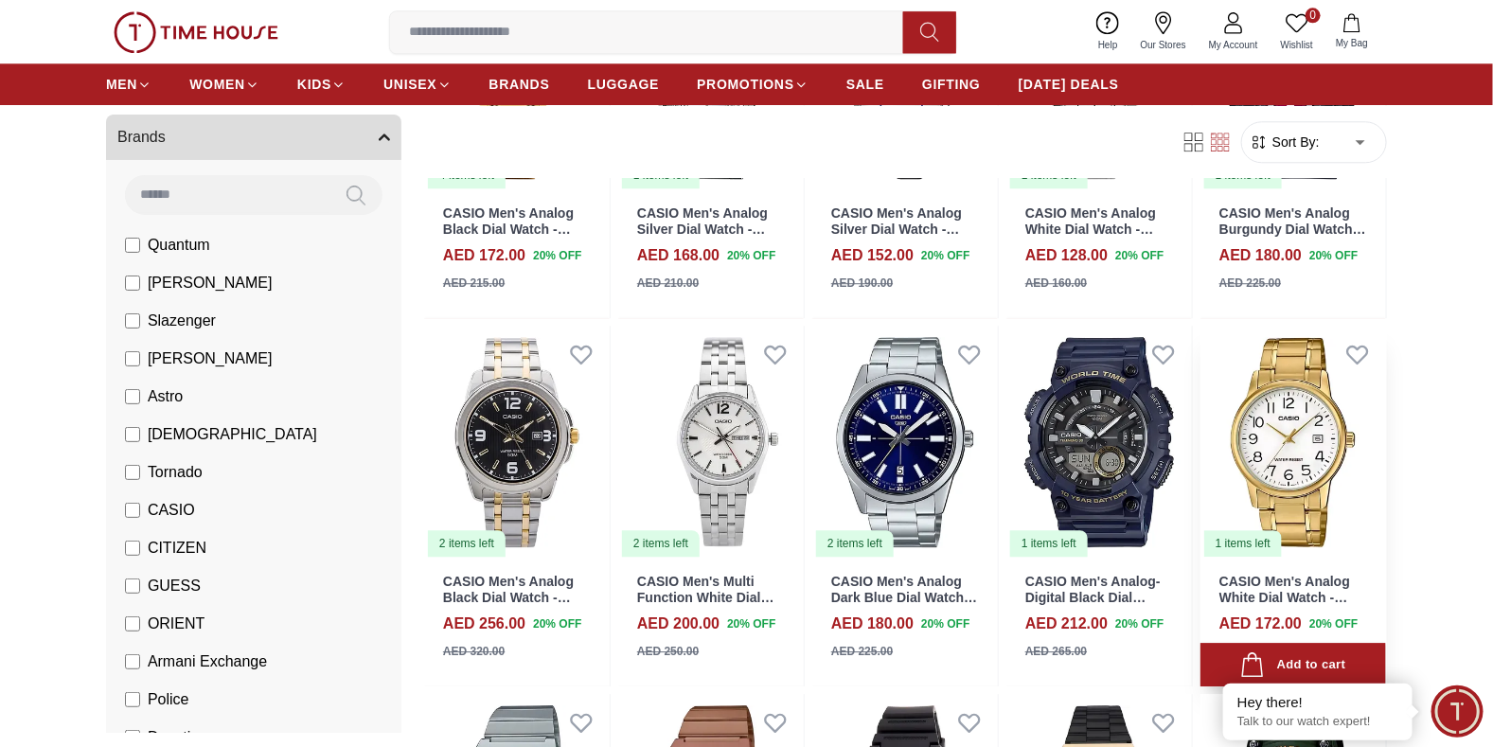
scroll to position [14077, 0]
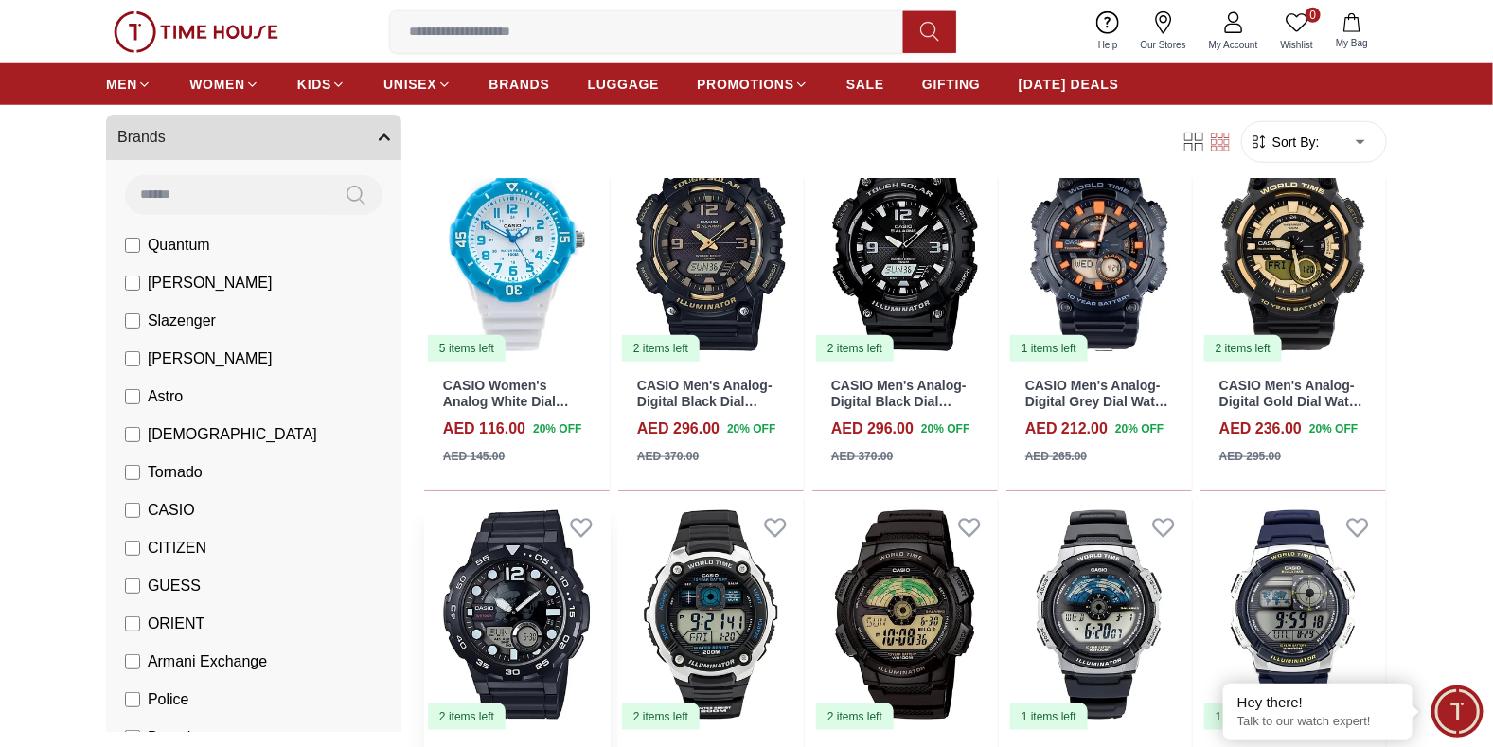
scroll to position [15875, 0]
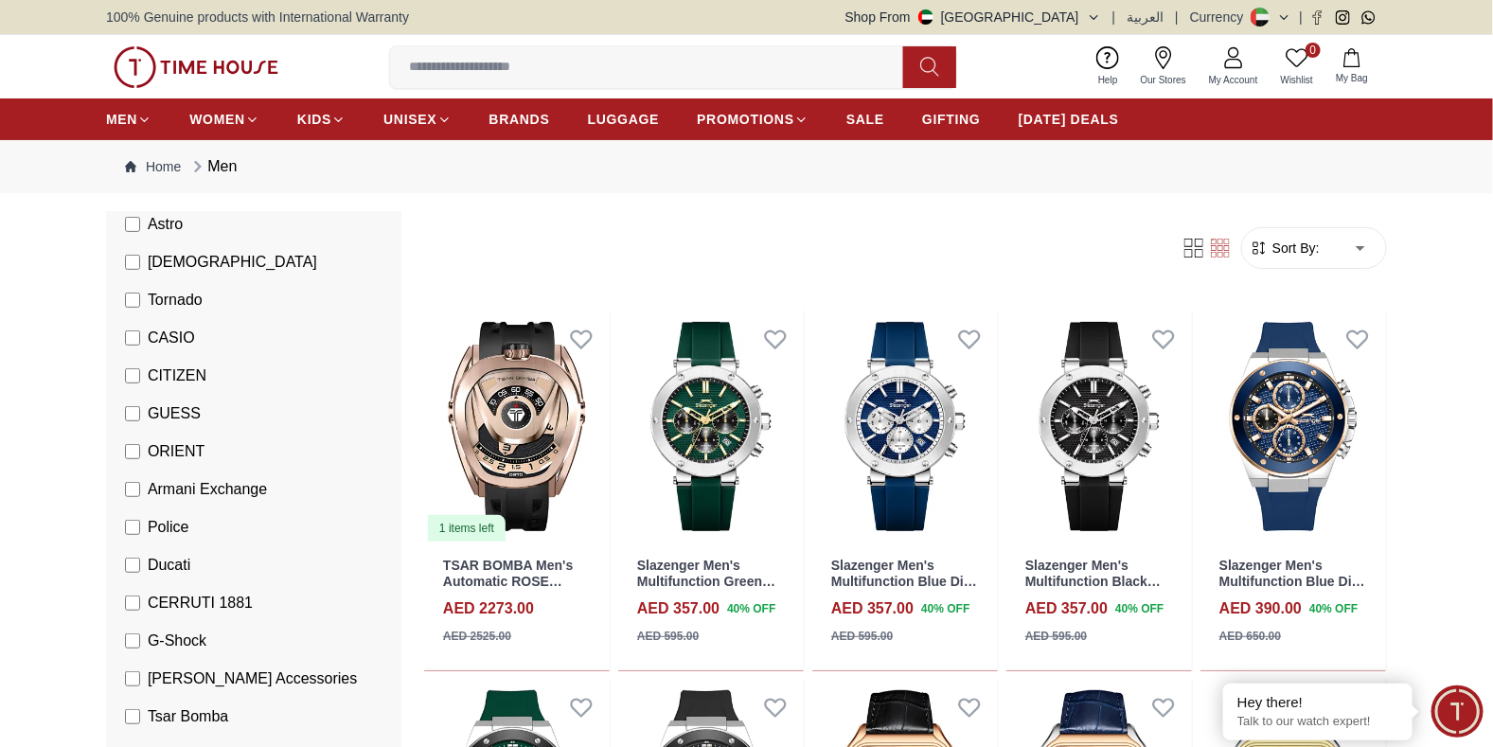
scroll to position [378, 0]
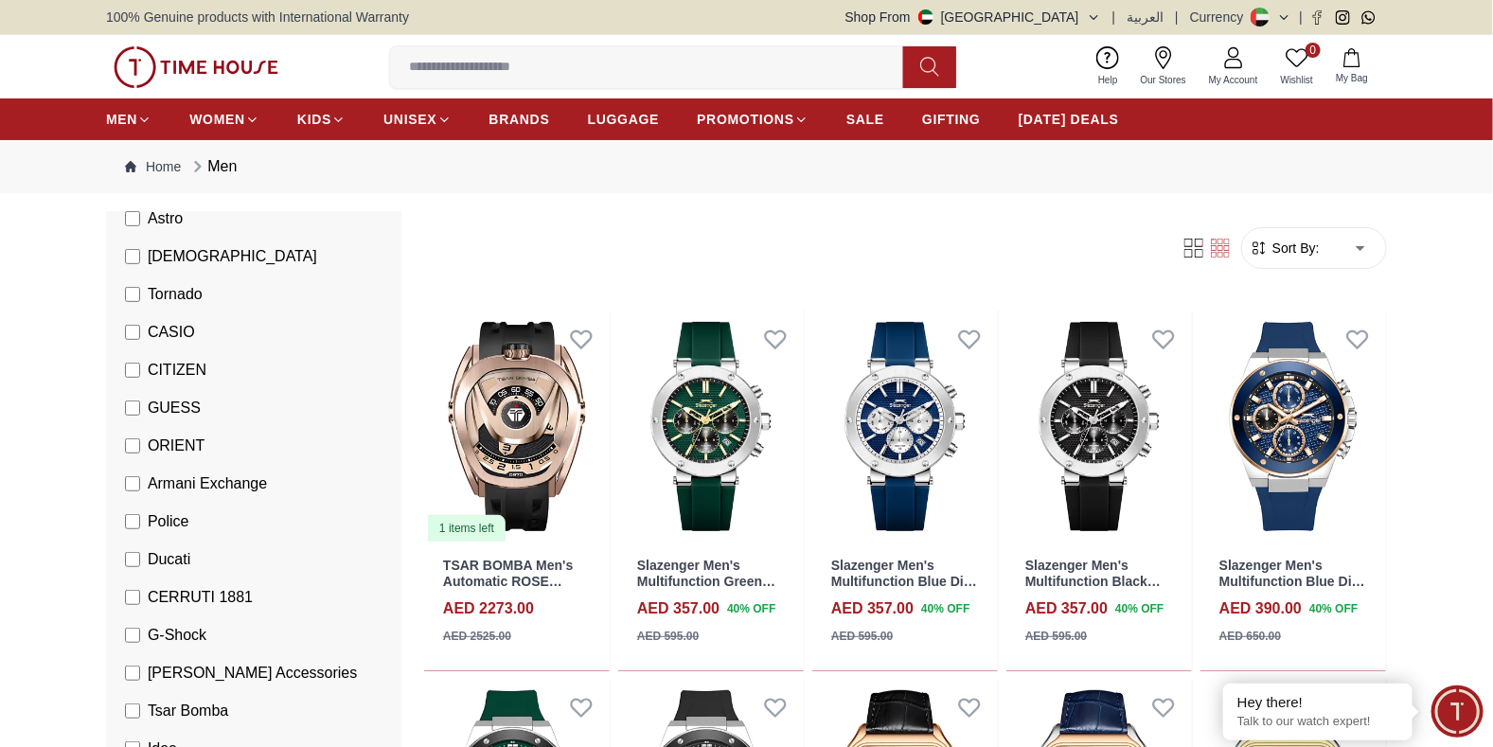
click at [168, 552] on span "Ducati" at bounding box center [169, 559] width 43 height 23
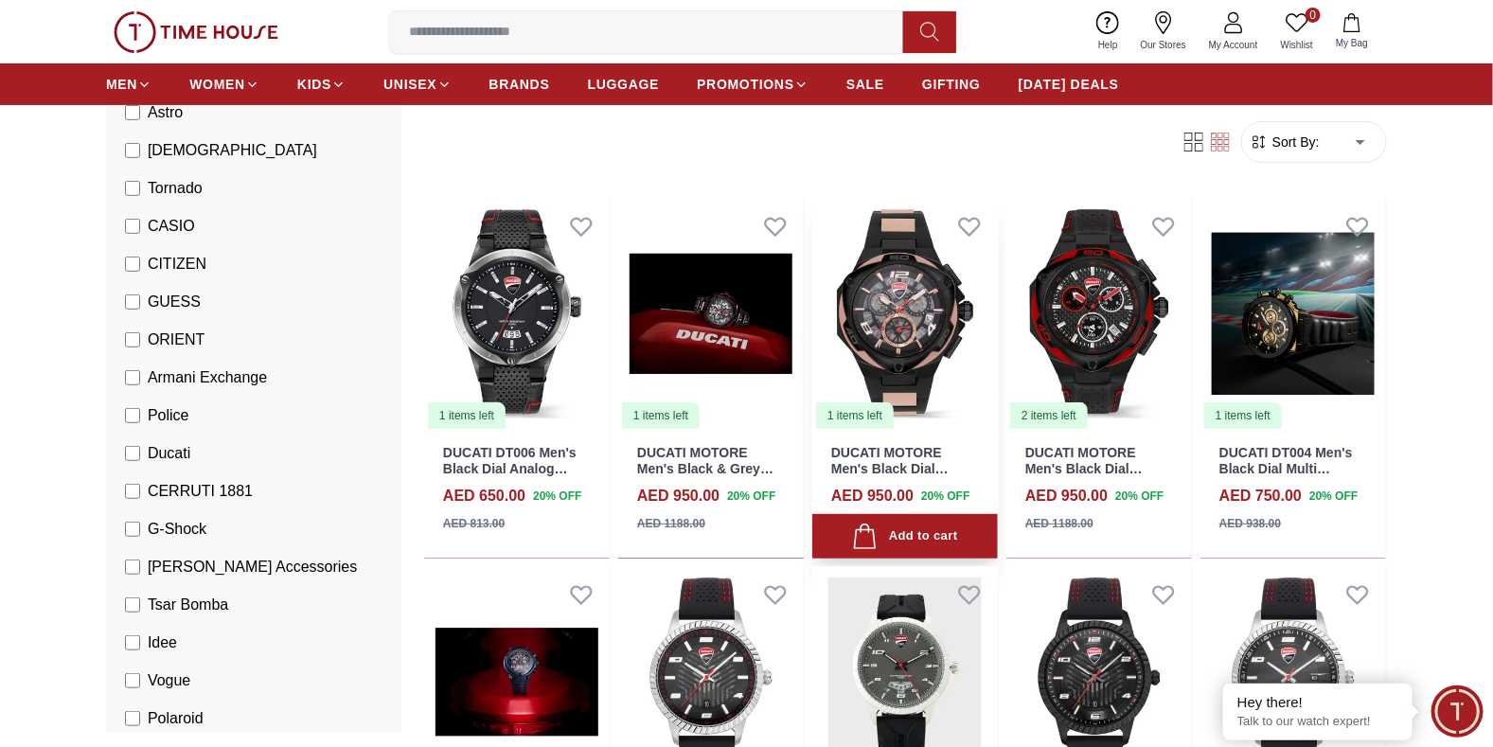
scroll to position [284, 0]
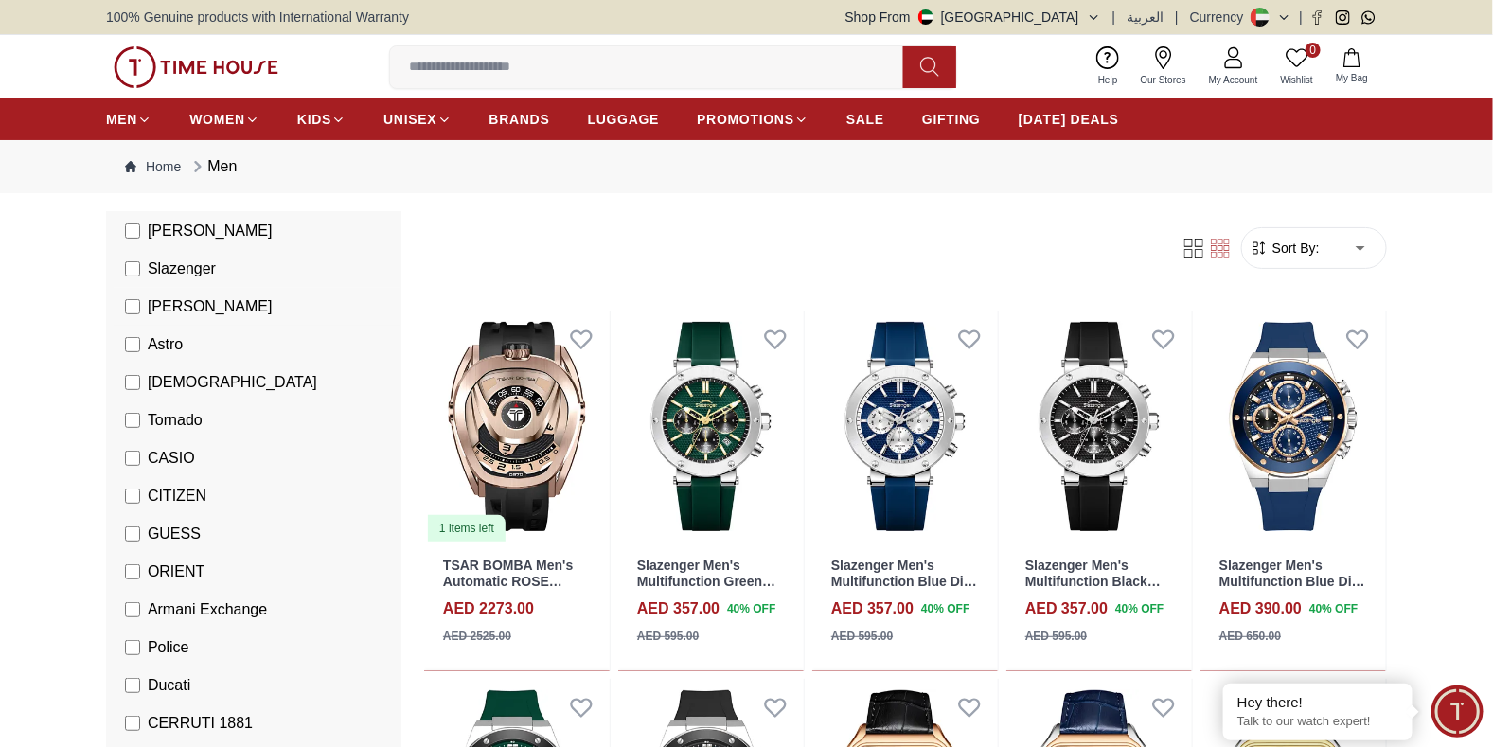
scroll to position [94, 0]
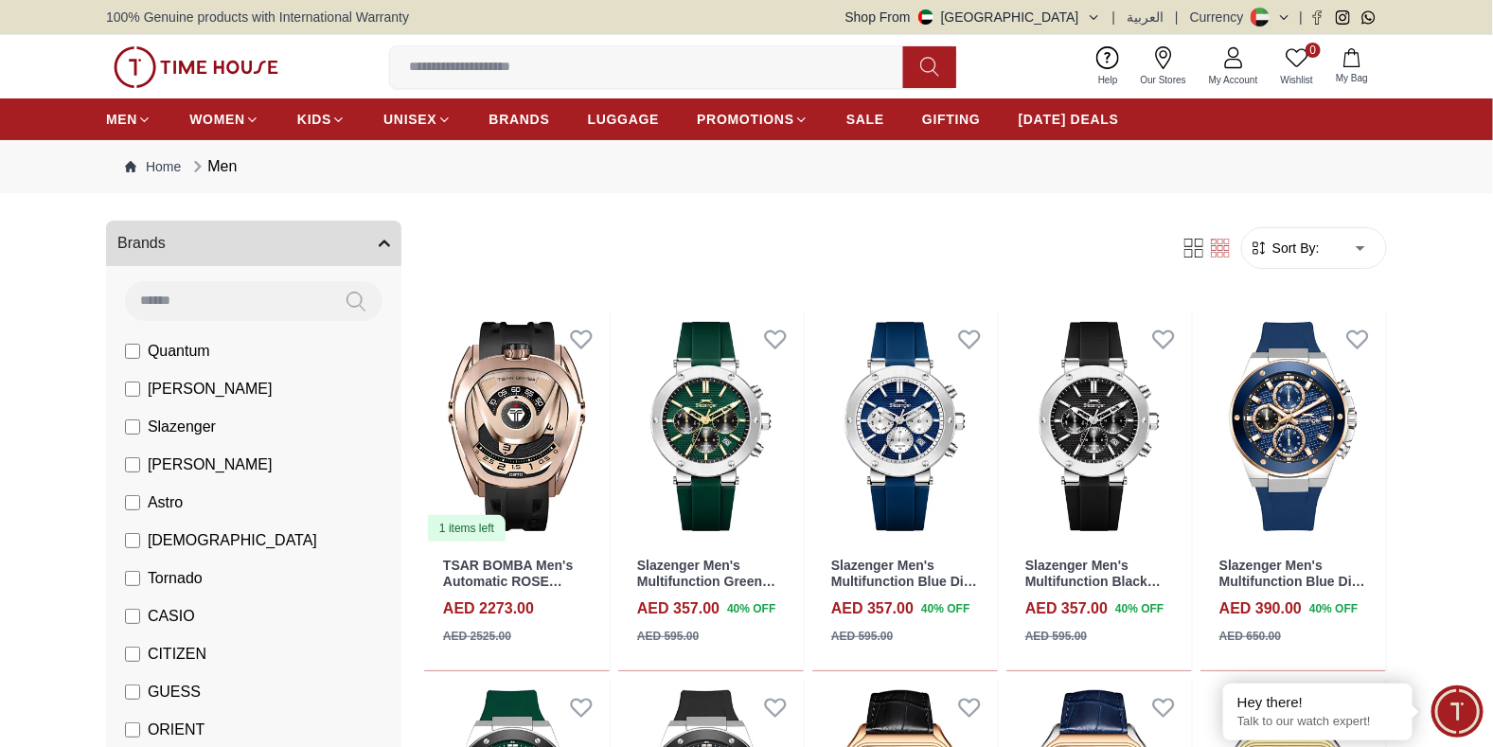
click at [189, 394] on span "[PERSON_NAME]" at bounding box center [210, 389] width 125 height 23
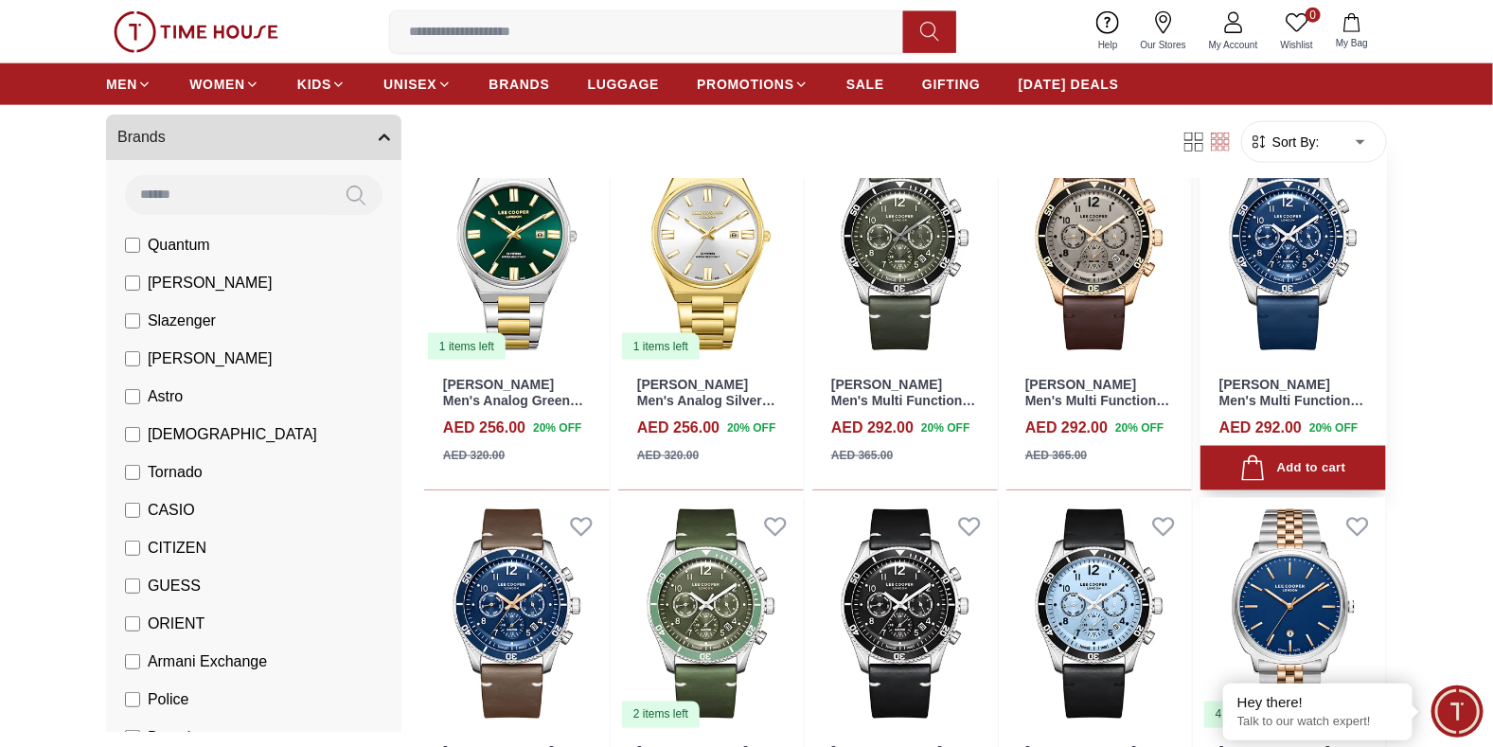
scroll to position [1041, 0]
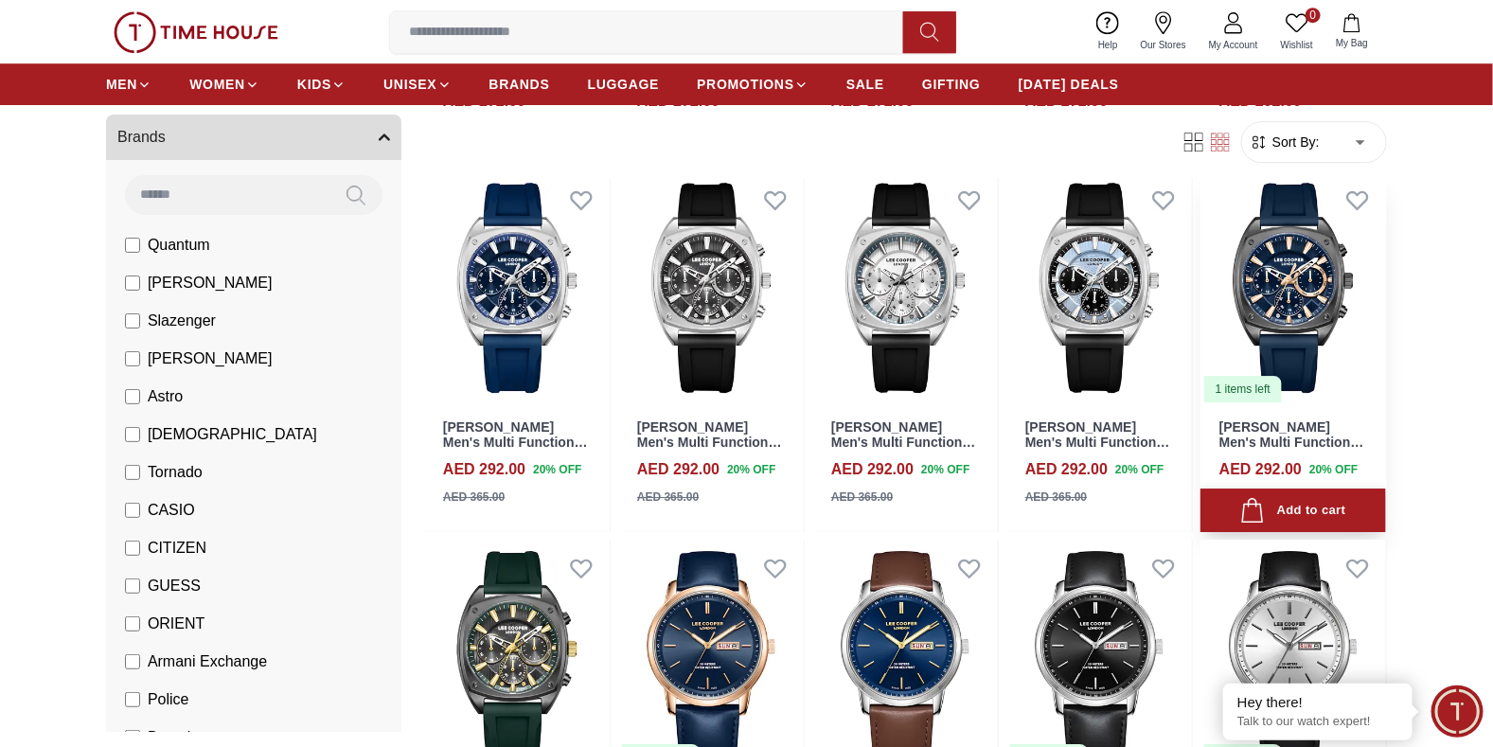
scroll to position [2461, 0]
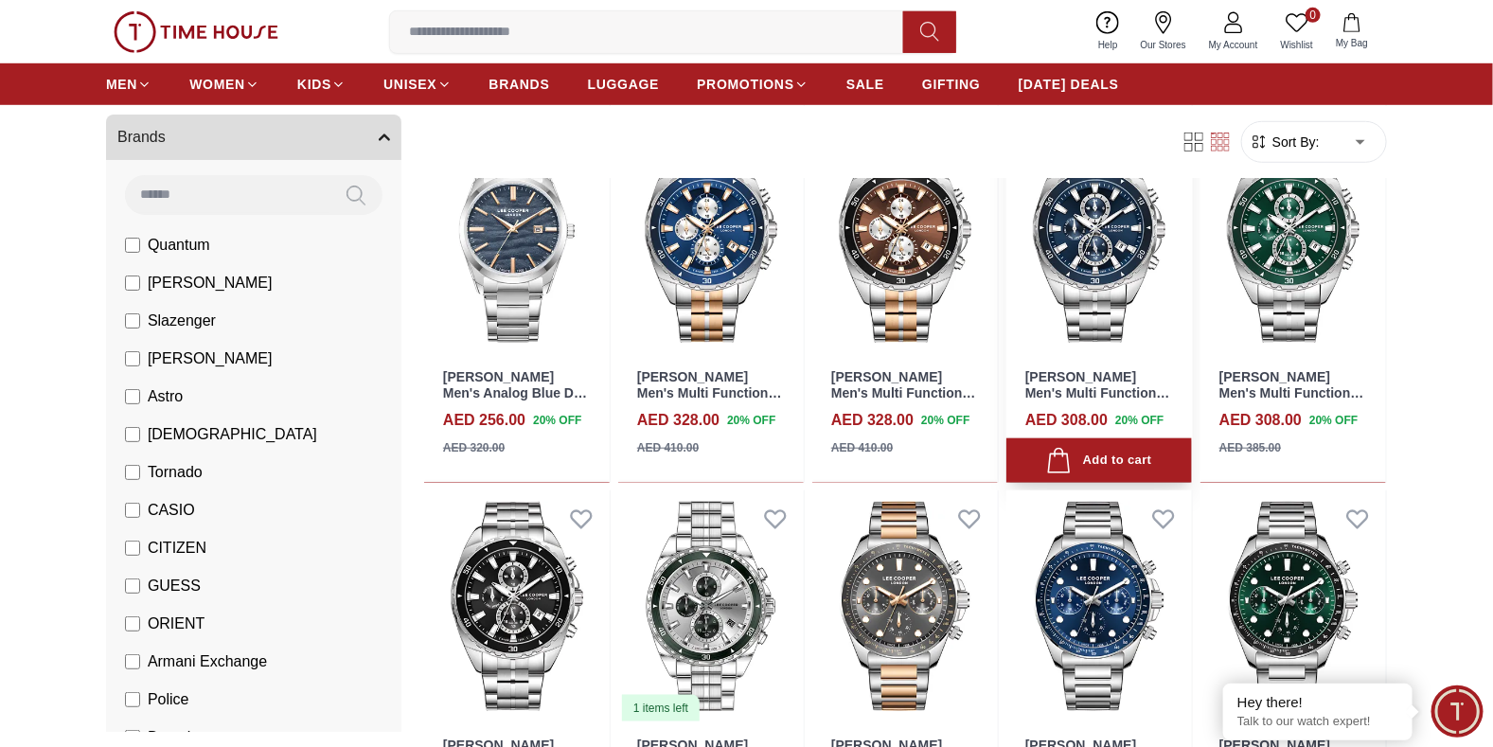
scroll to position [3406, 0]
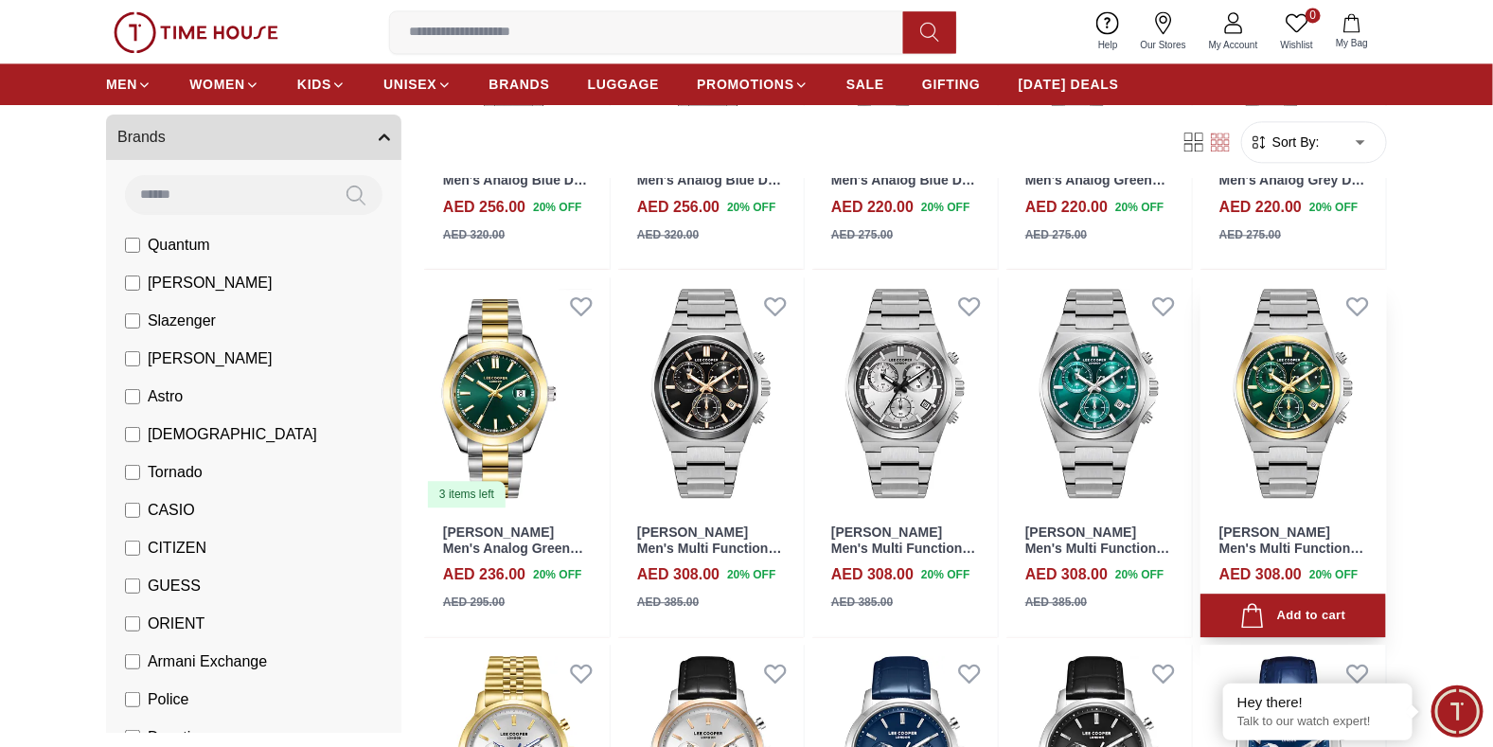
scroll to position [4827, 0]
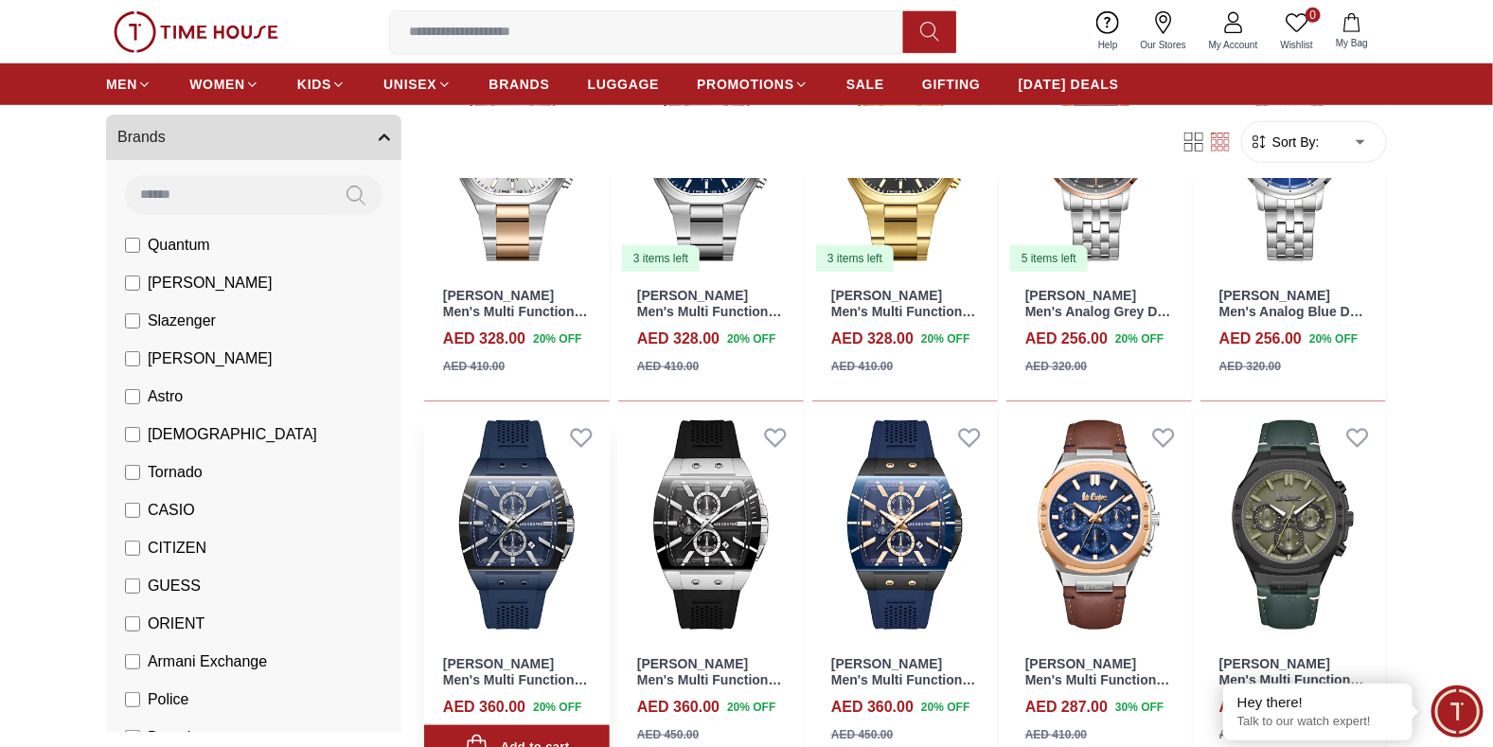
scroll to position [6530, 0]
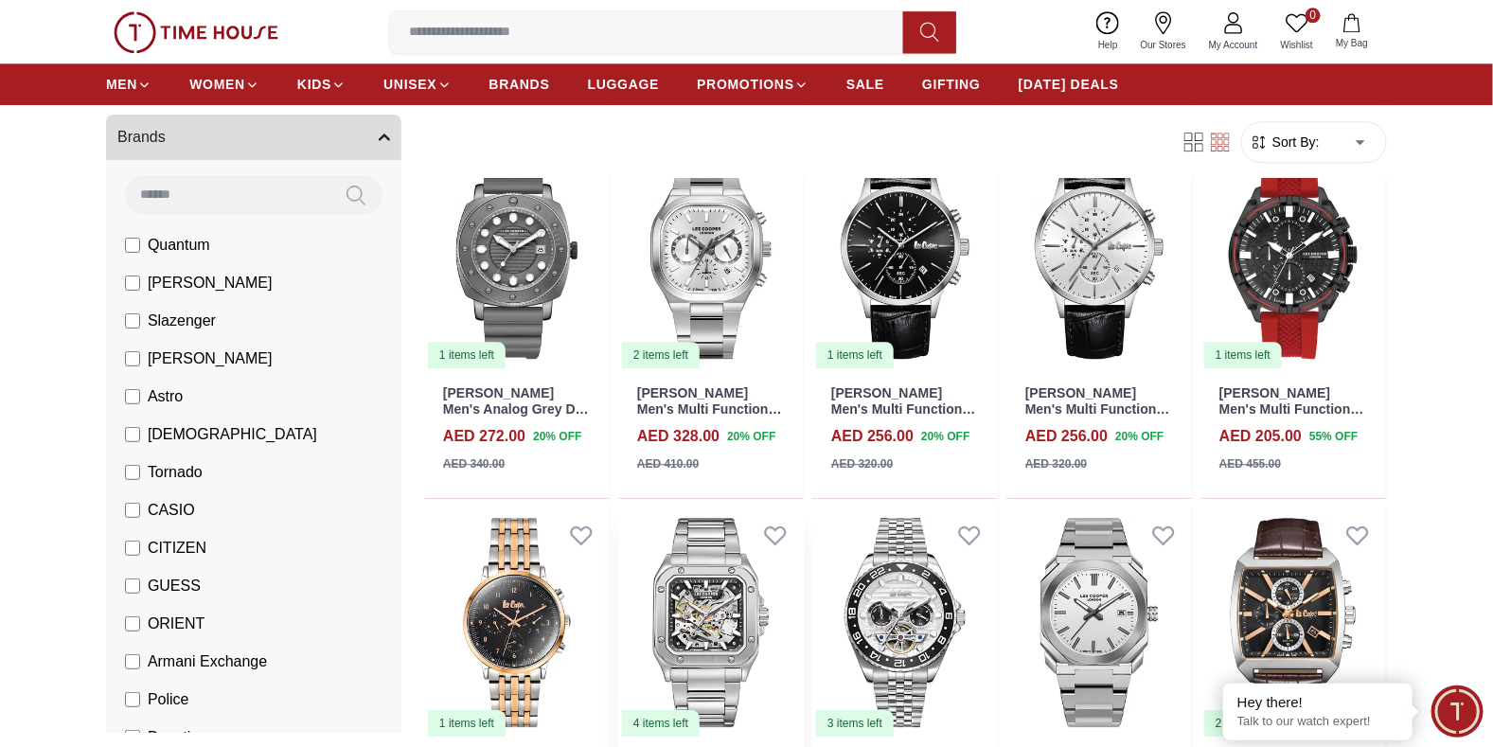
scroll to position [8140, 0]
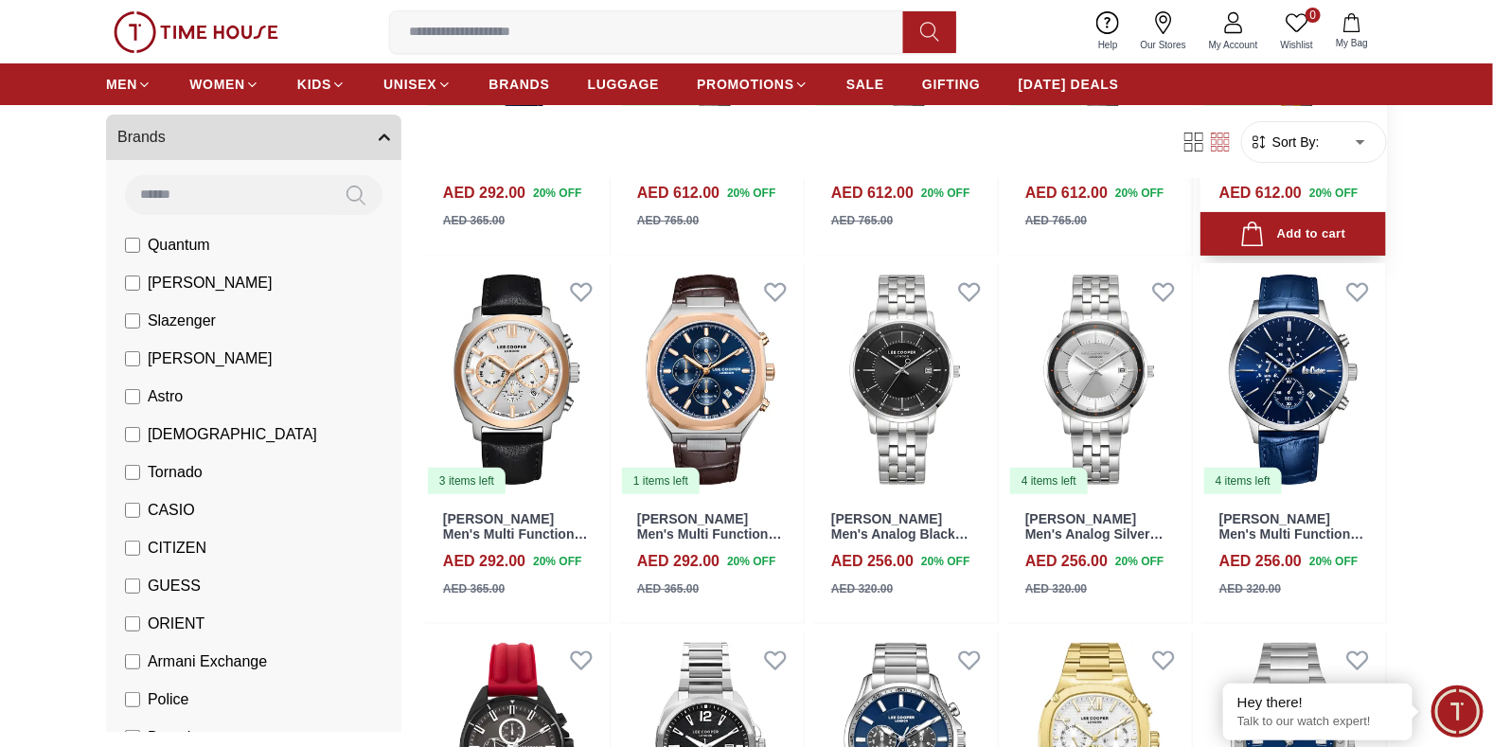
scroll to position [8991, 0]
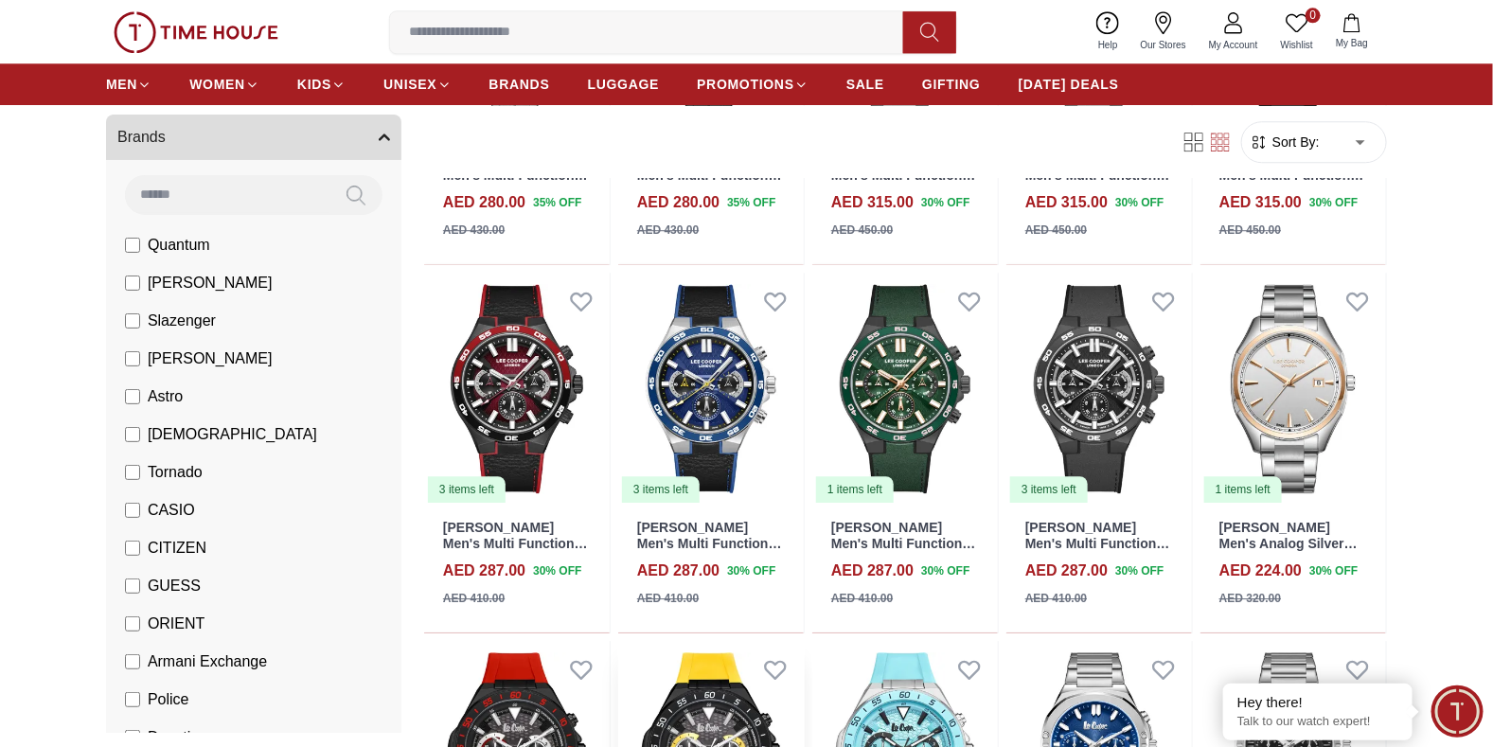
scroll to position [11452, 0]
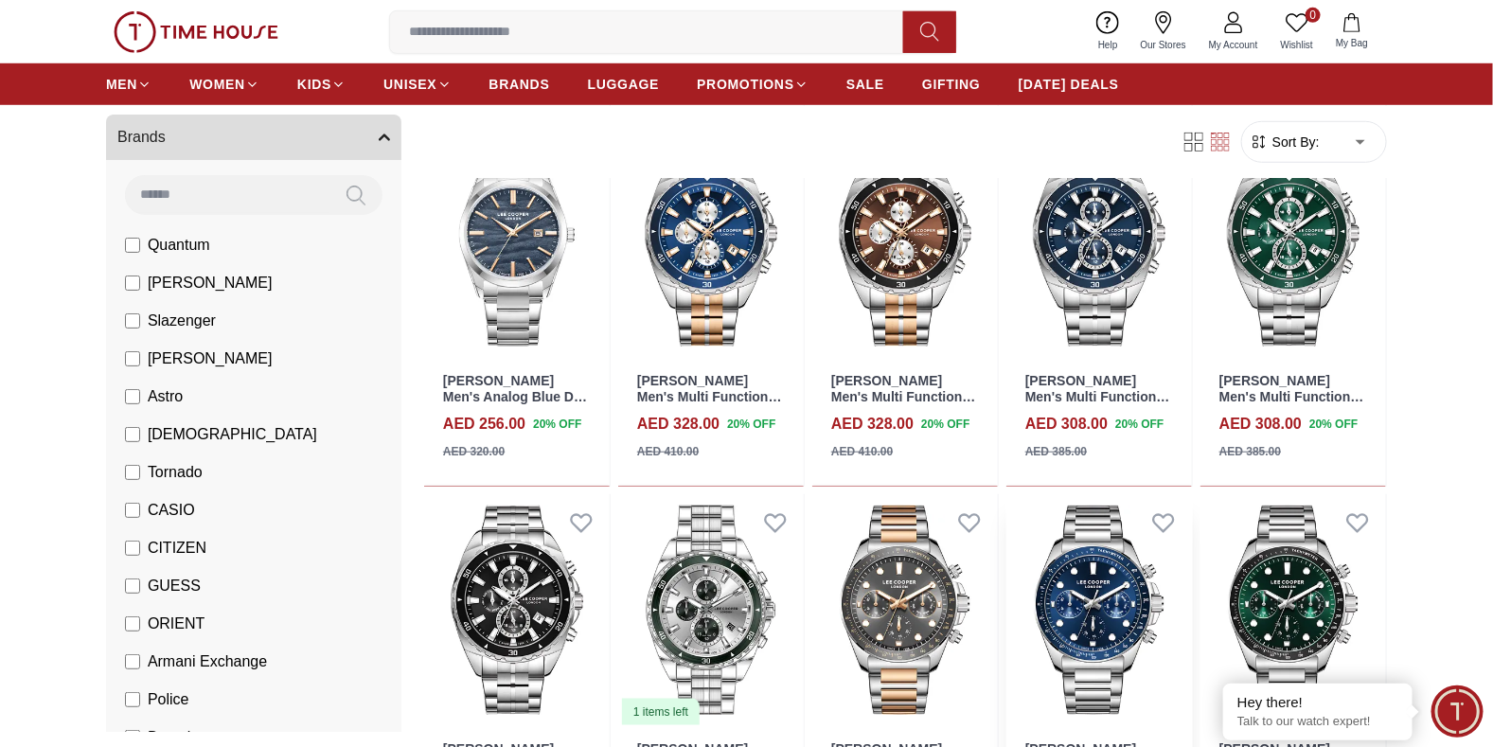
scroll to position [3312, 0]
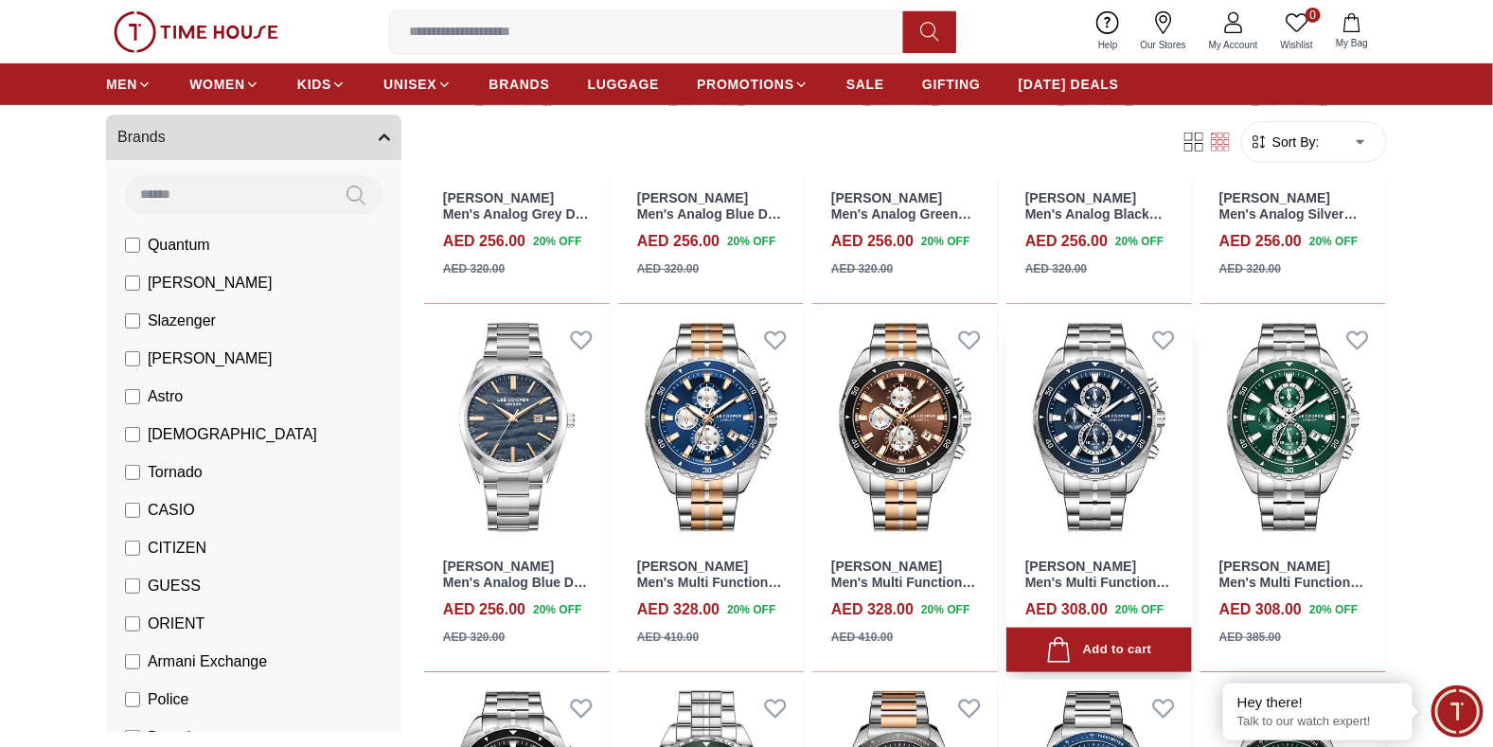
click at [1123, 455] on img at bounding box center [1099, 427] width 186 height 232
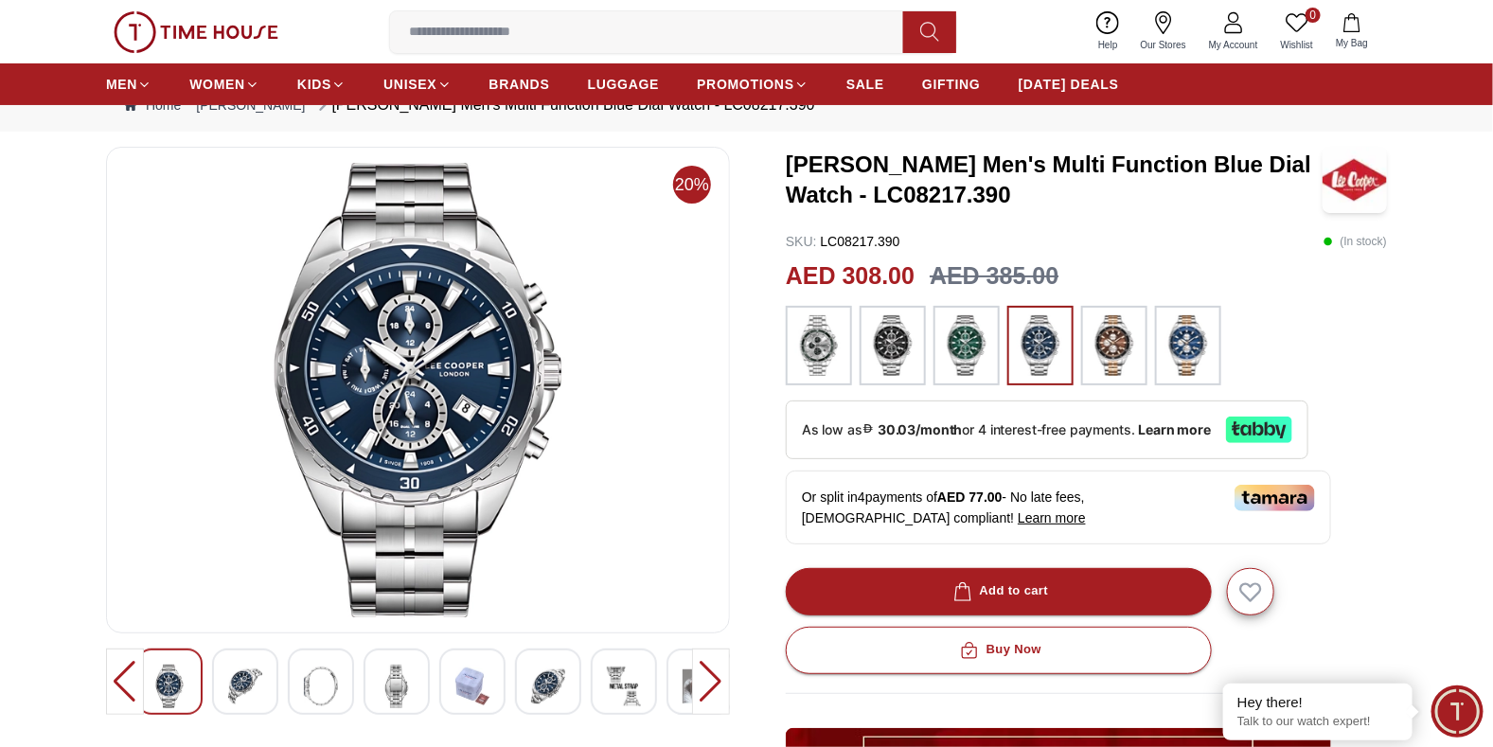
scroll to position [94, 0]
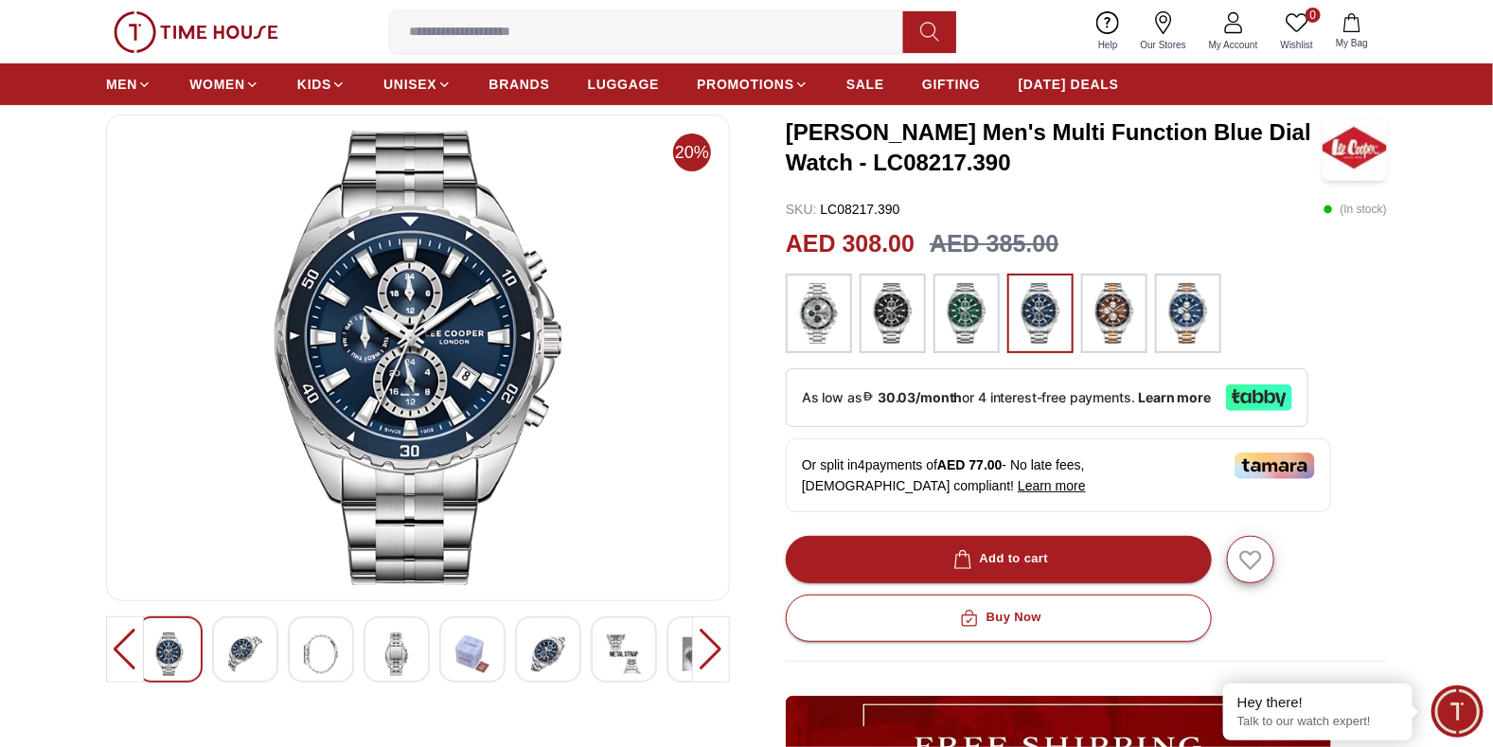
click at [236, 649] on img at bounding box center [245, 654] width 34 height 44
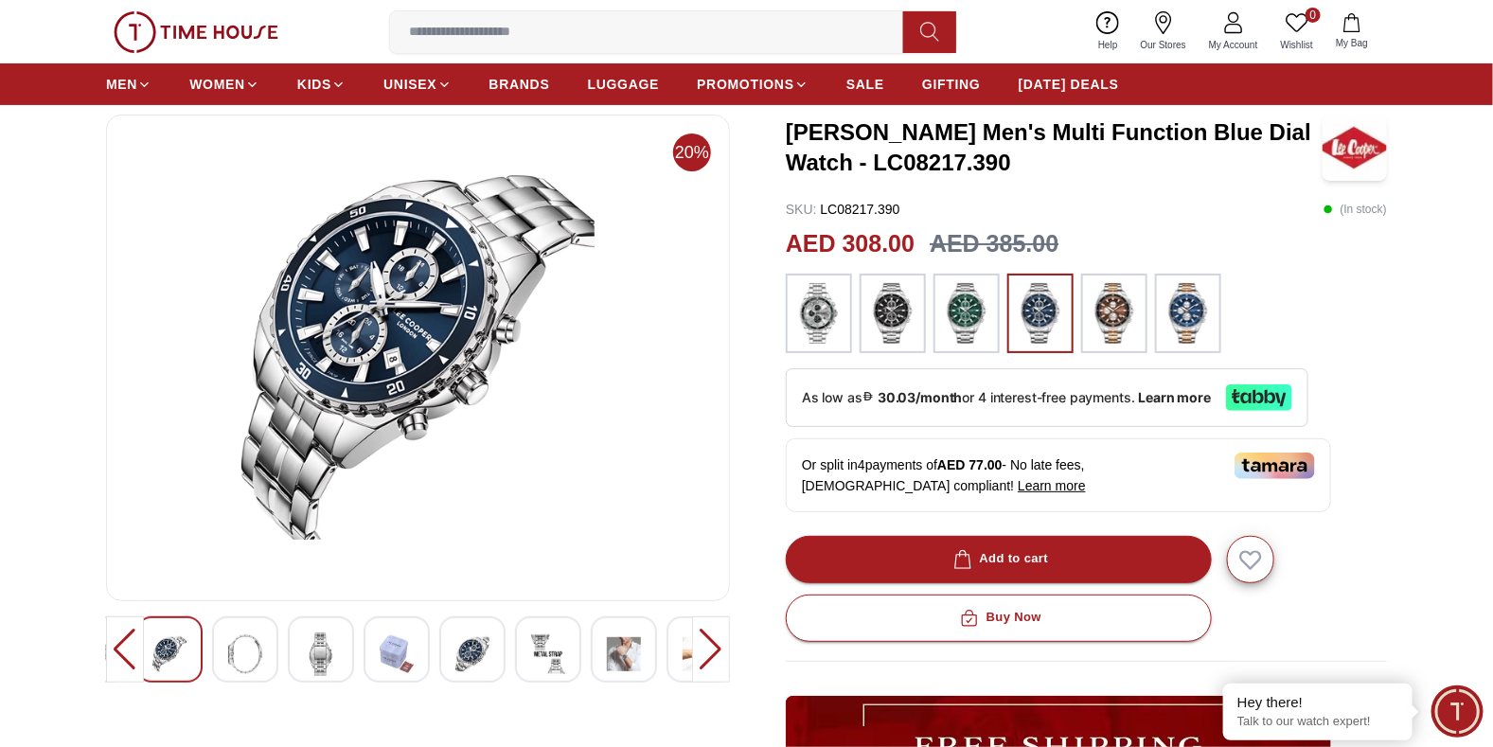
click at [309, 654] on img at bounding box center [321, 654] width 34 height 44
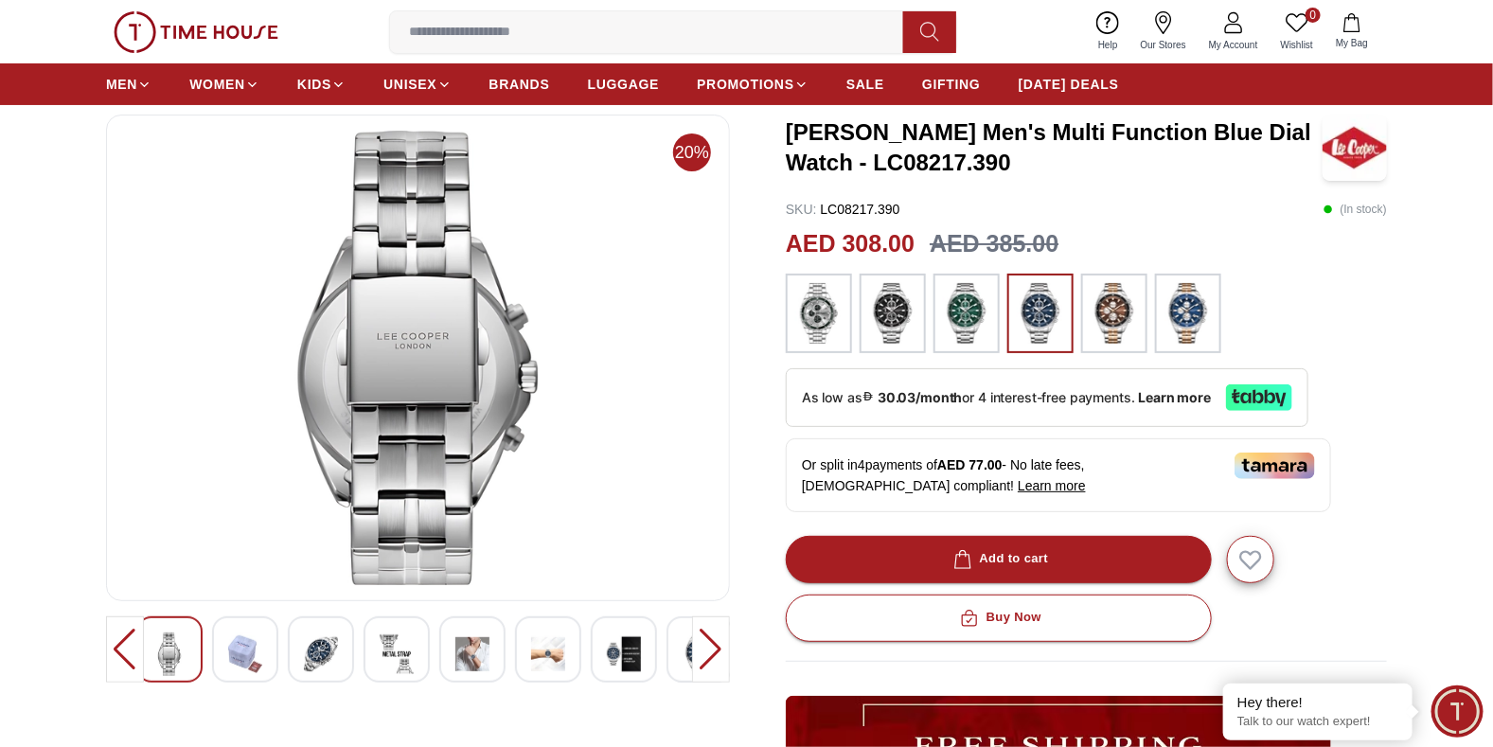
click at [389, 657] on img at bounding box center [397, 654] width 34 height 44
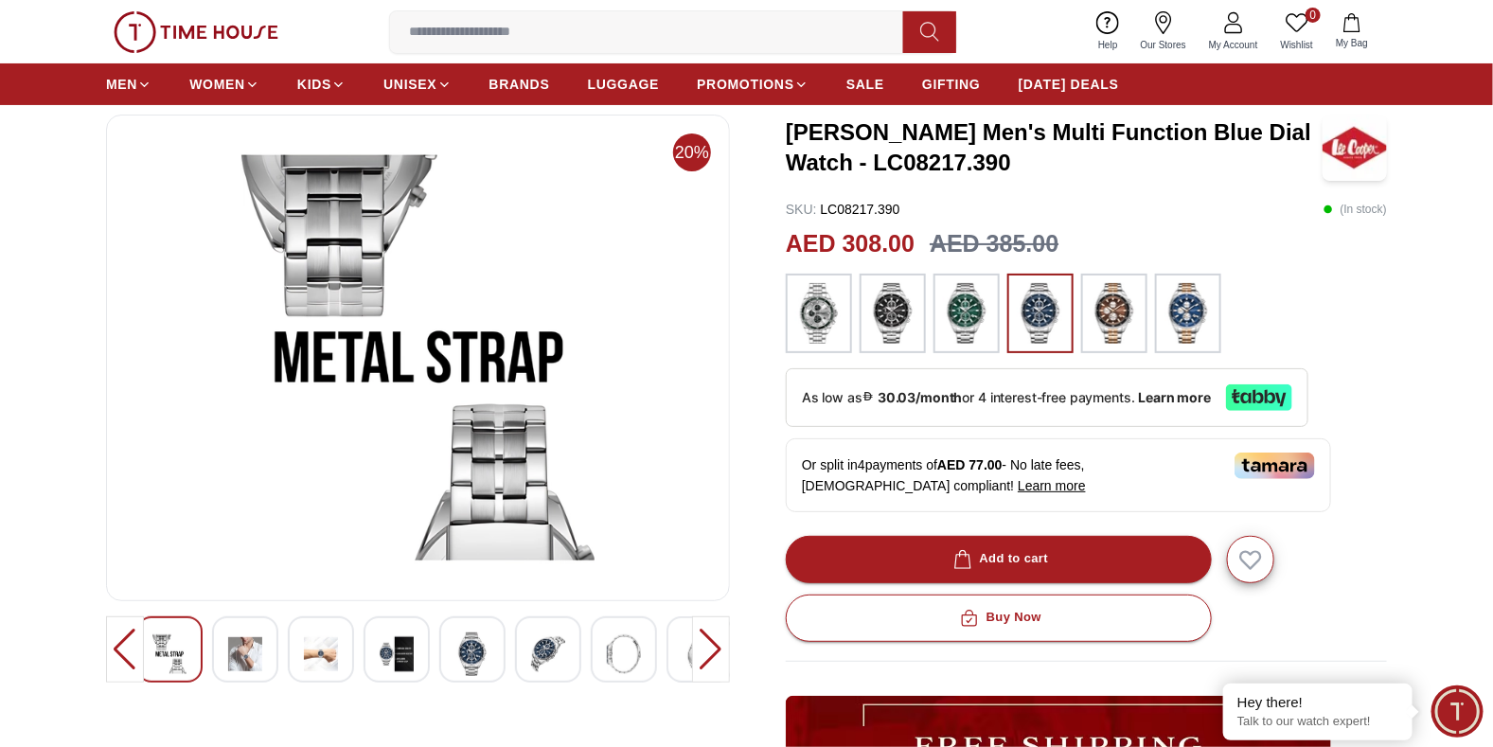
click at [548, 649] on img at bounding box center [548, 654] width 34 height 44
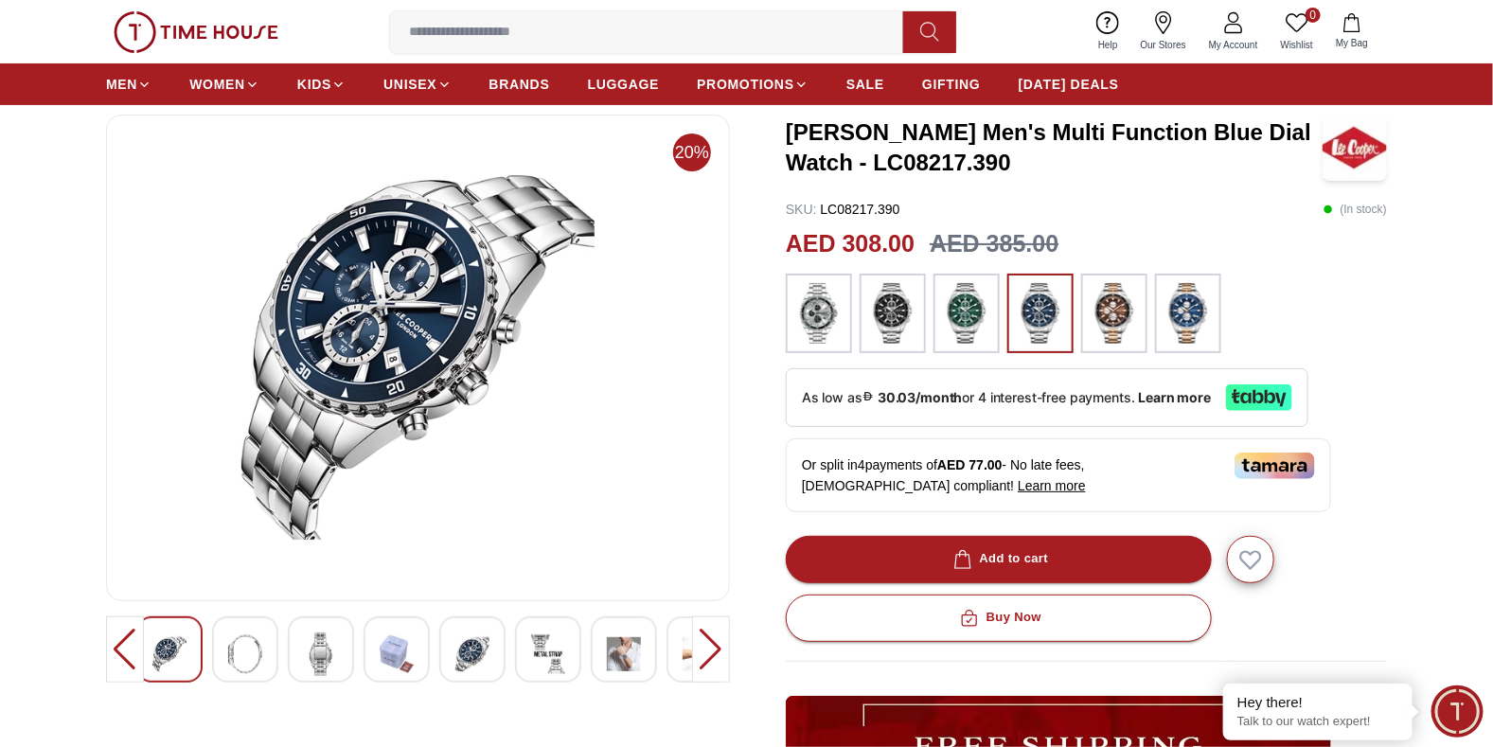
click at [474, 649] on img at bounding box center [472, 654] width 34 height 44
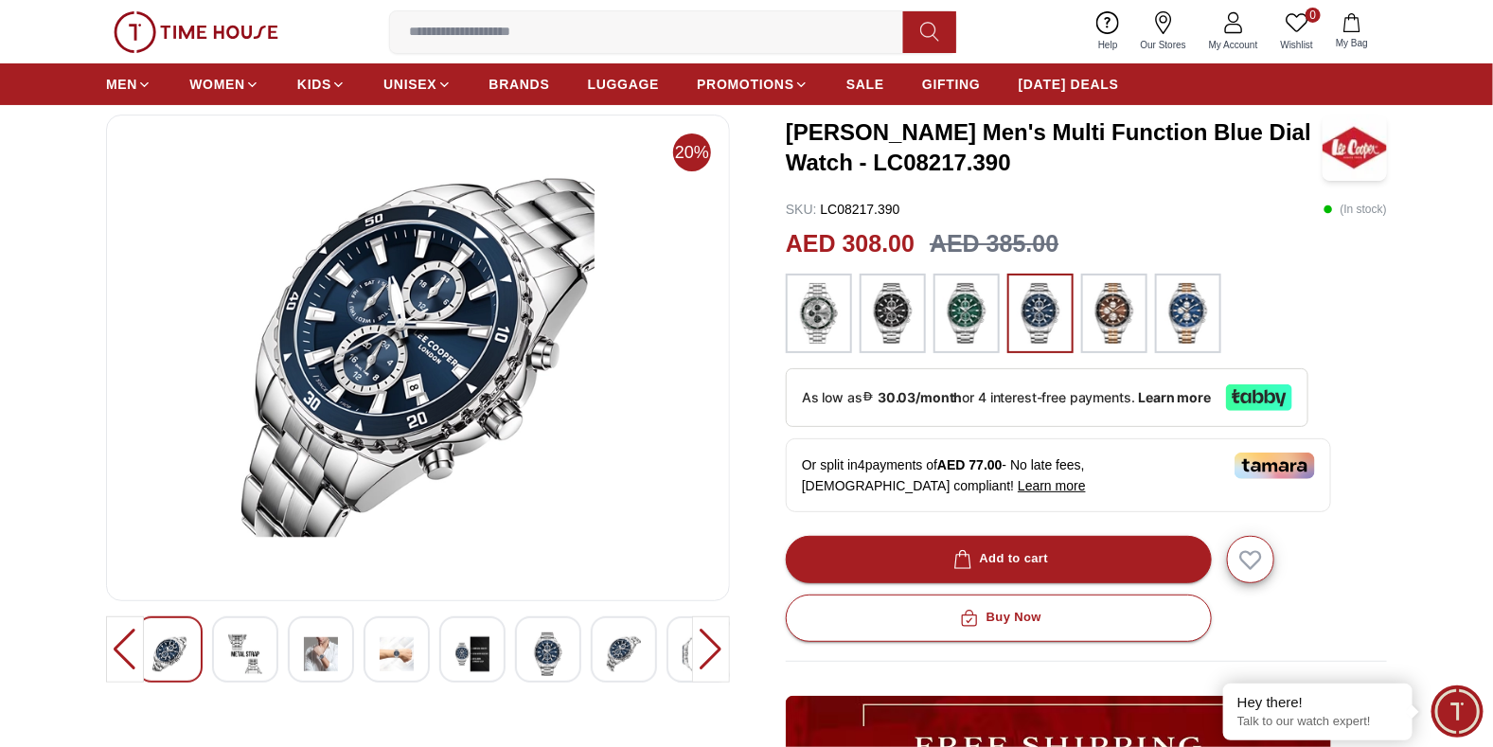
click at [288, 659] on div at bounding box center [321, 649] width 66 height 66
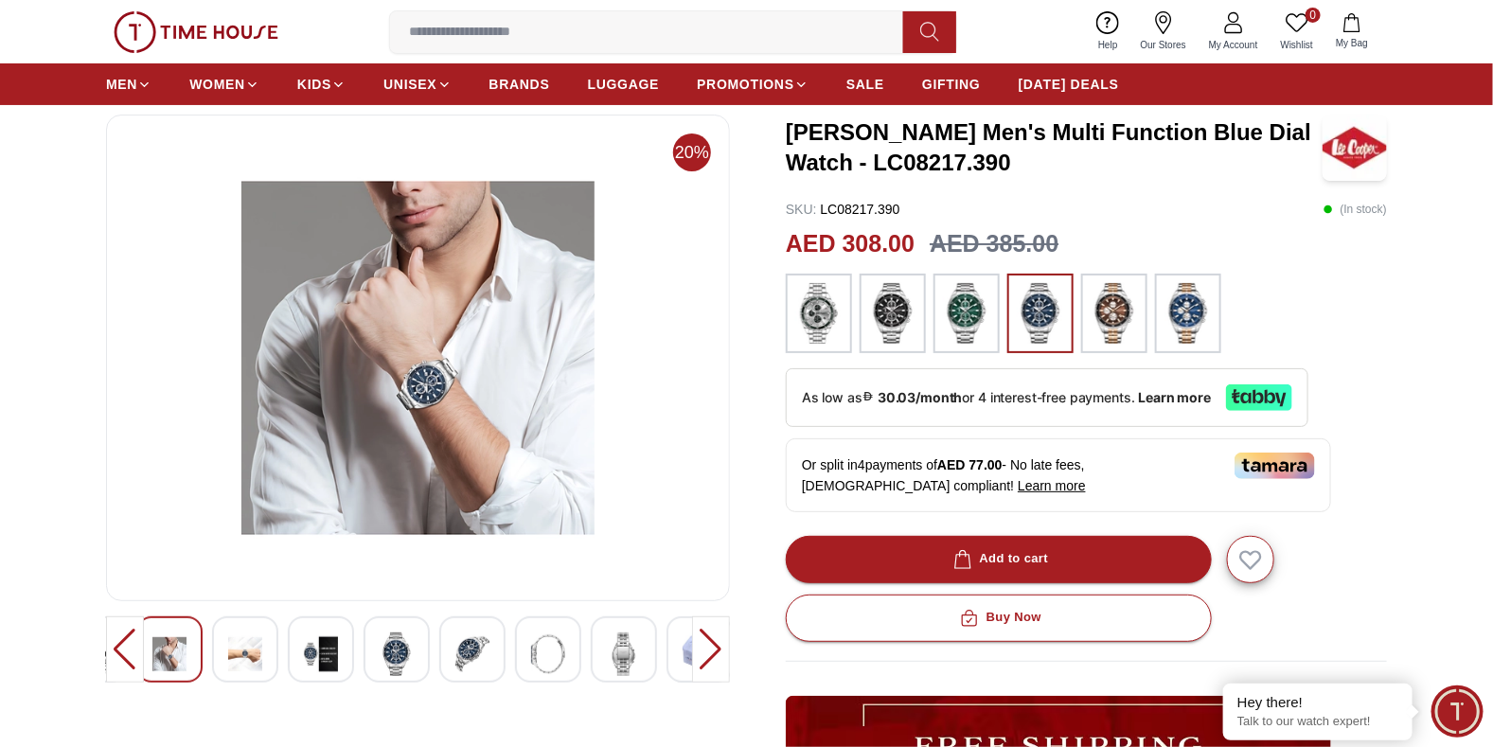
click at [204, 636] on div at bounding box center [266, 649] width 563 height 66
click at [354, 643] on div at bounding box center [321, 649] width 66 height 66
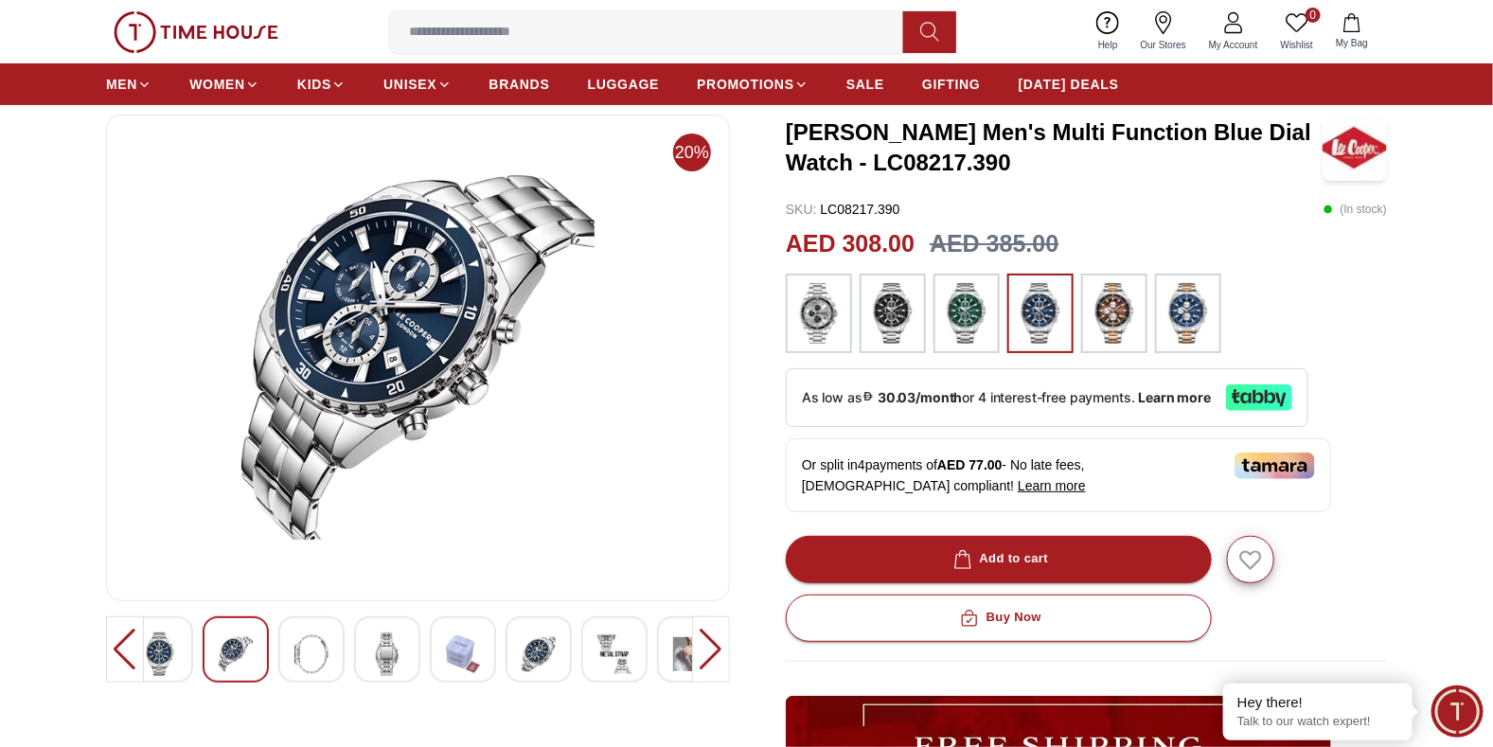
click at [610, 619] on div at bounding box center [614, 649] width 66 height 66
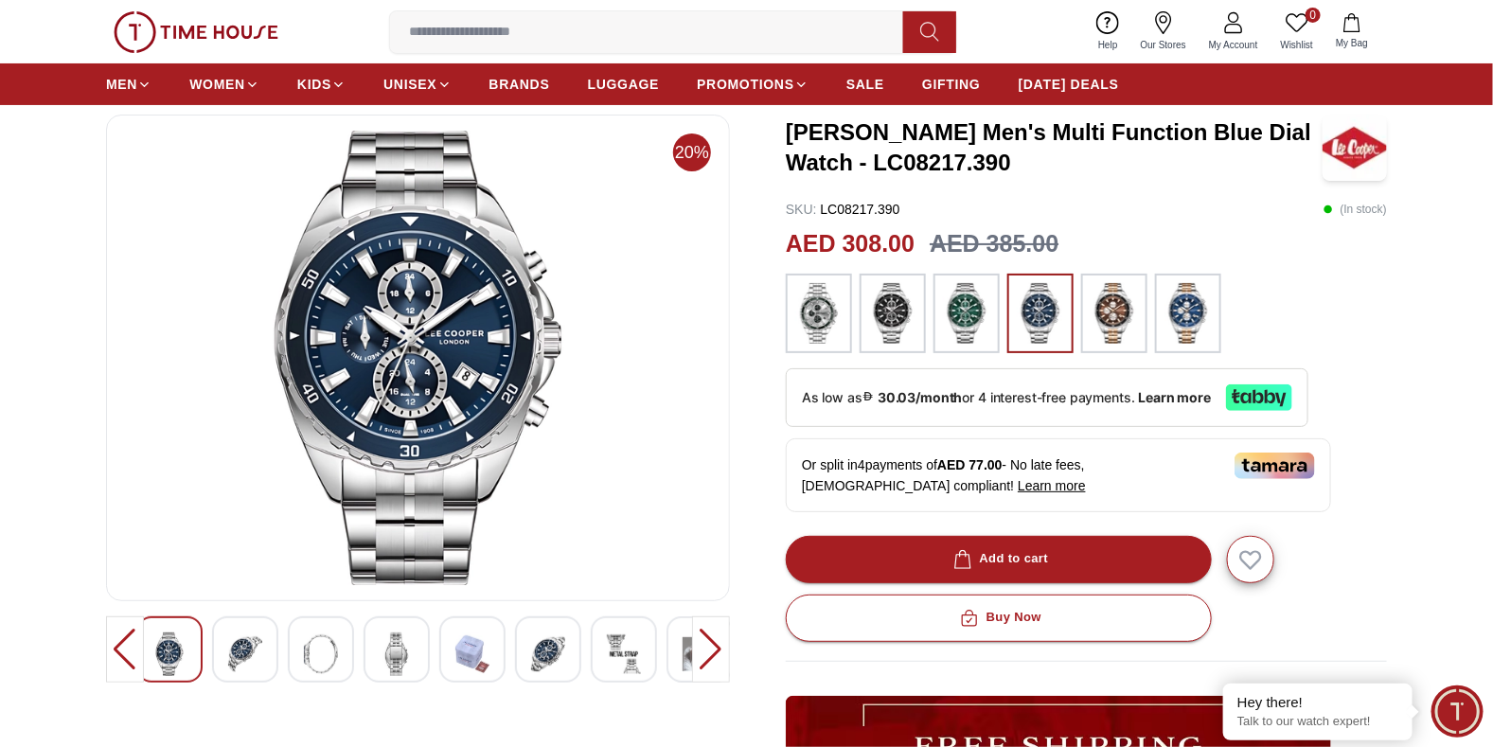
click at [255, 661] on img at bounding box center [245, 654] width 34 height 44
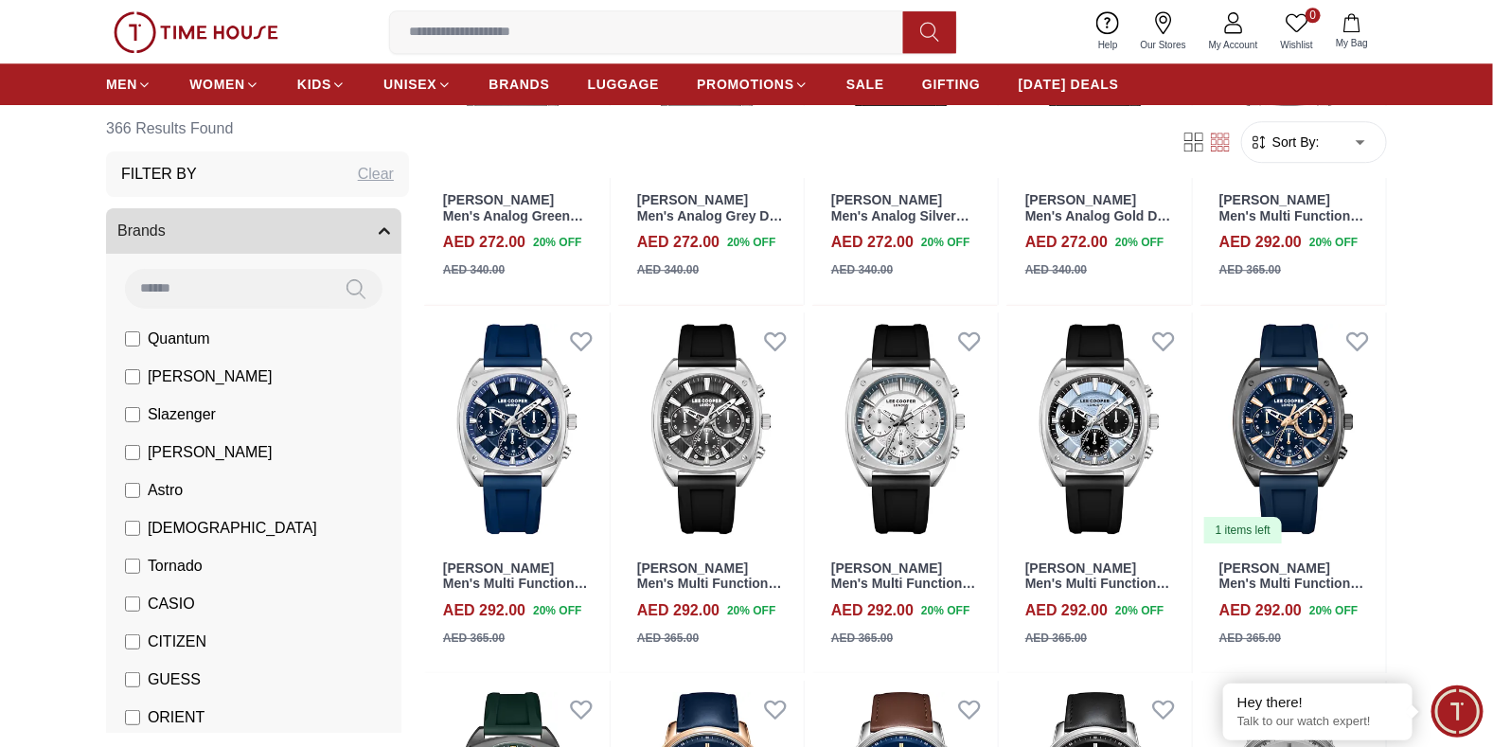
scroll to position [2311, 0]
